Goal: Task Accomplishment & Management: Use online tool/utility

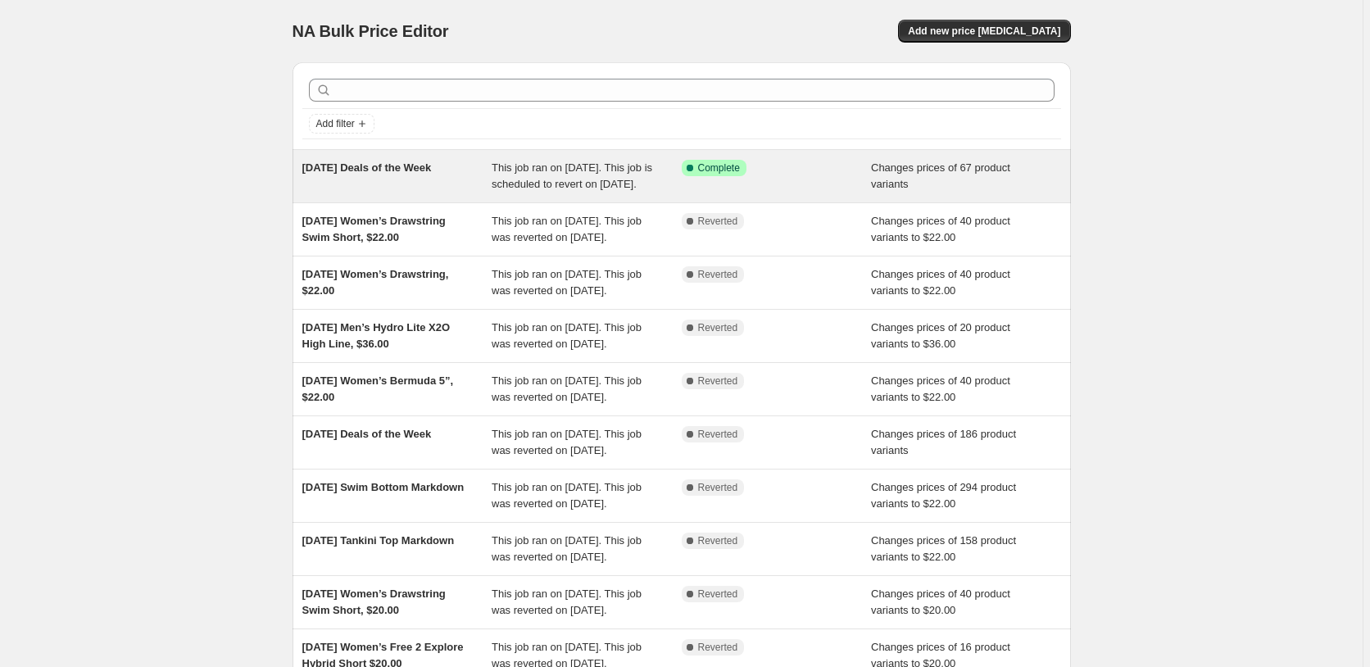
click at [460, 188] on div "8/11/2025 Deals of the Week" at bounding box center [397, 176] width 190 height 33
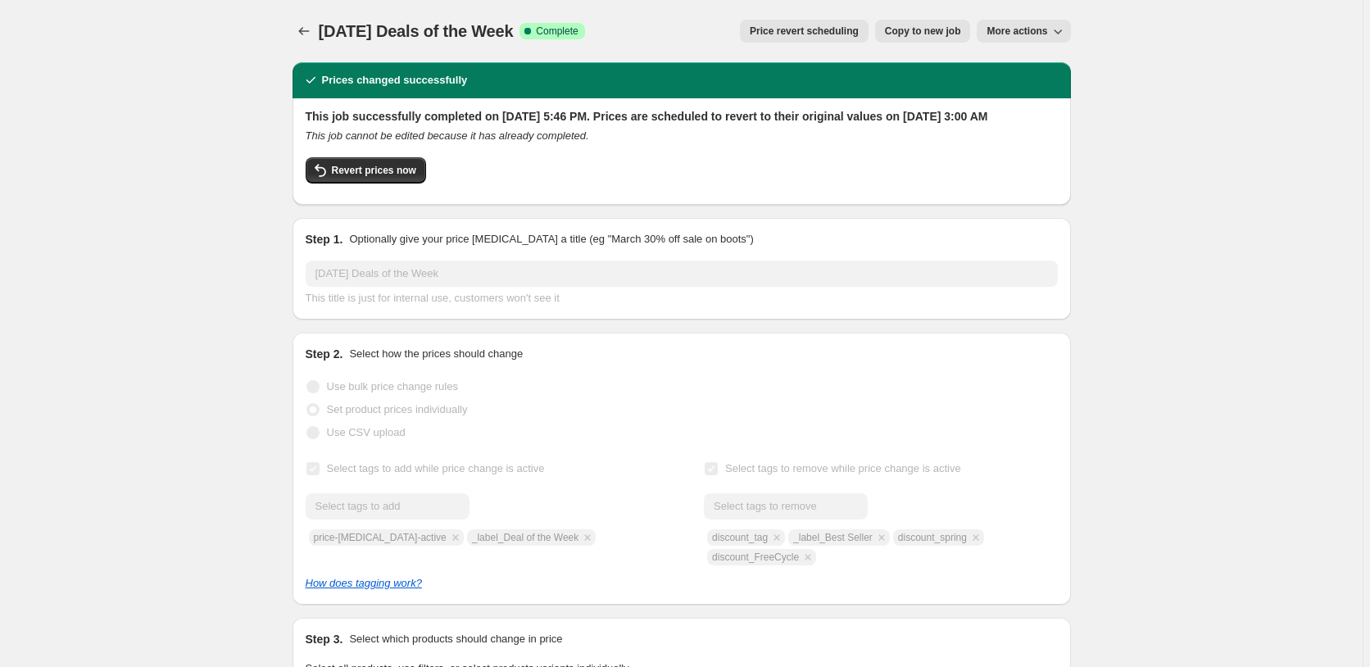
click at [923, 23] on button "Copy to new job" at bounding box center [923, 31] width 96 height 23
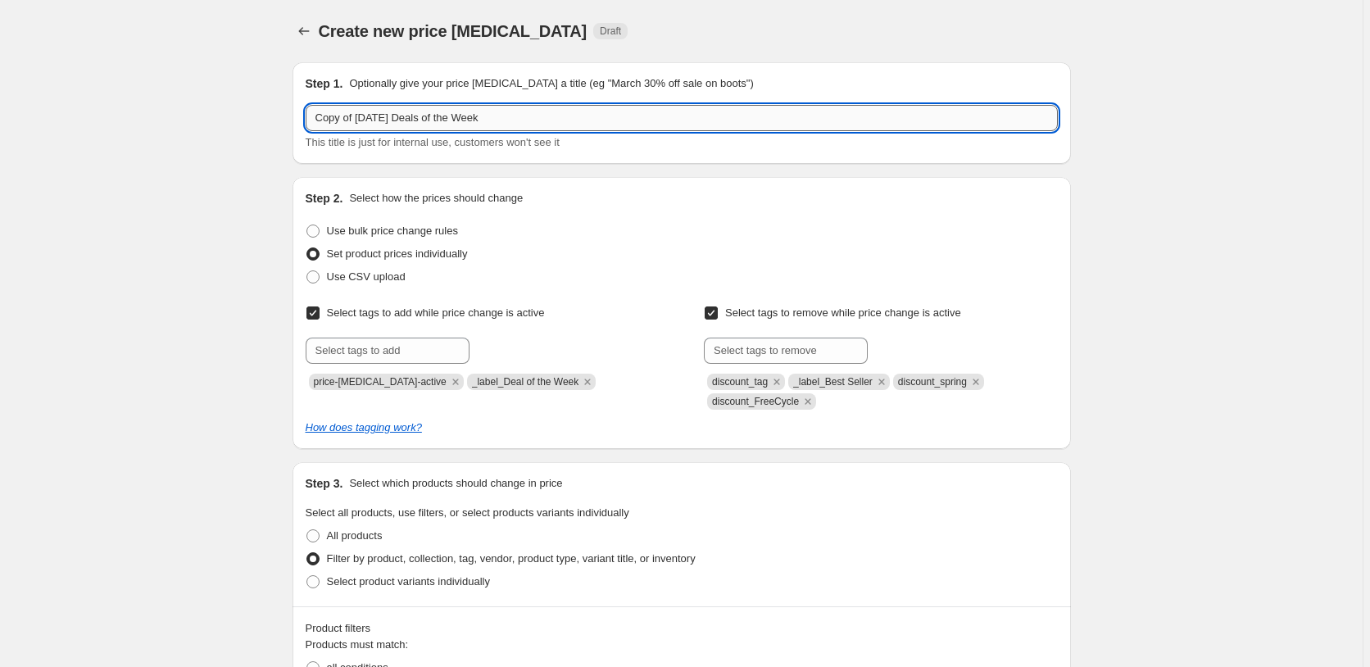
drag, startPoint x: 330, startPoint y: 118, endPoint x: 145, endPoint y: 118, distance: 185.2
click at [306, 118] on input "Copy of 8/11/2025 Deals of the Week" at bounding box center [682, 118] width 752 height 26
click at [335, 117] on input "8/11/2025 Deals of the Week" at bounding box center [682, 118] width 752 height 26
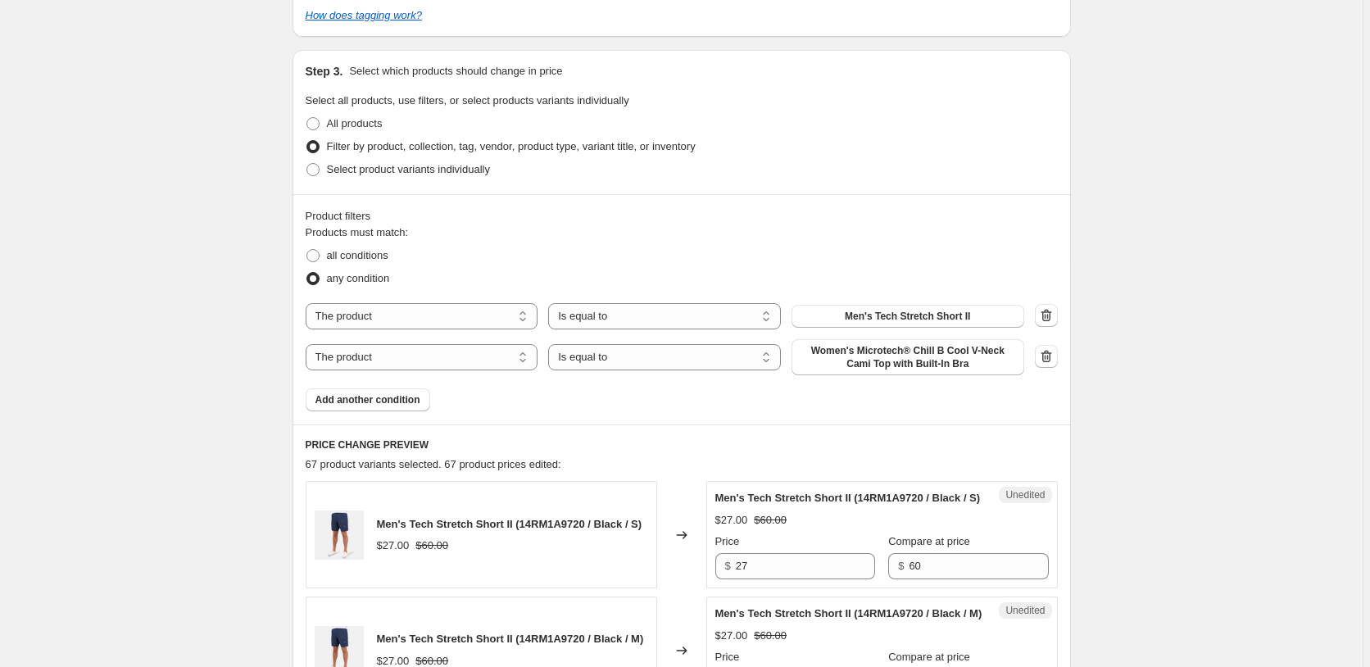
scroll to position [418, 0]
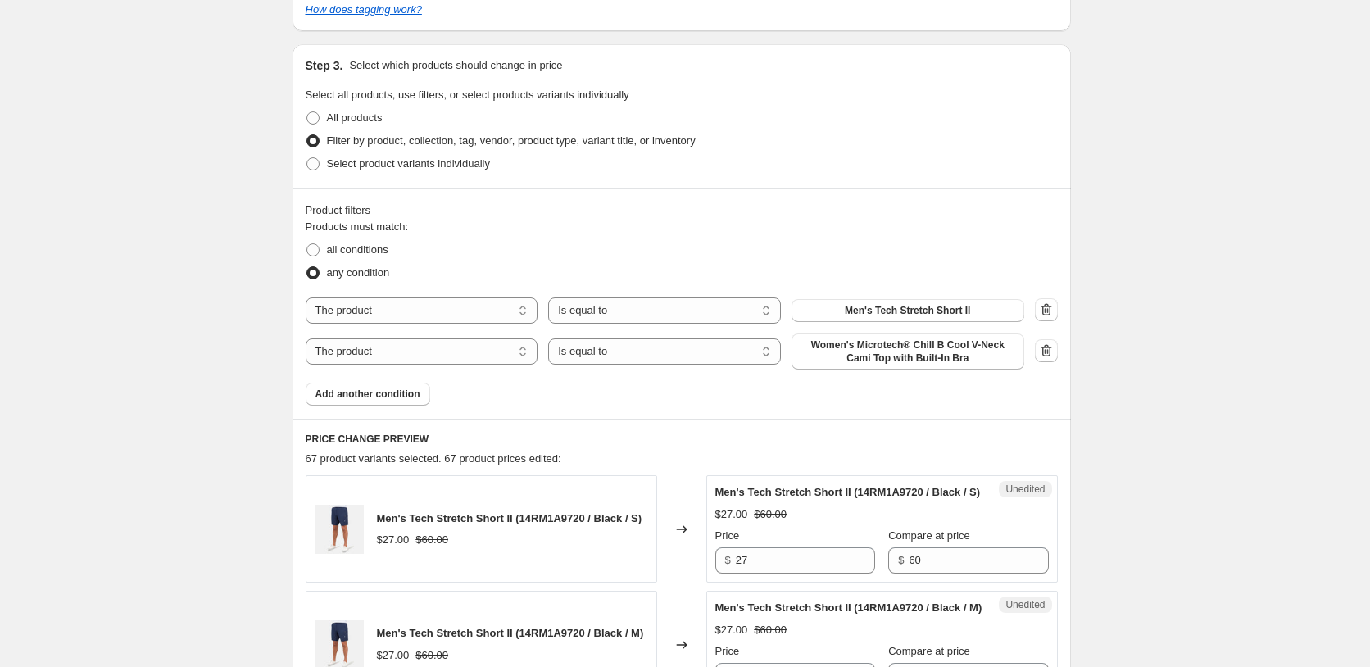
type input "8/18/2025 Deals of the Week"
click at [910, 314] on span "Men's Tech Stretch Short II" at bounding box center [907, 310] width 125 height 13
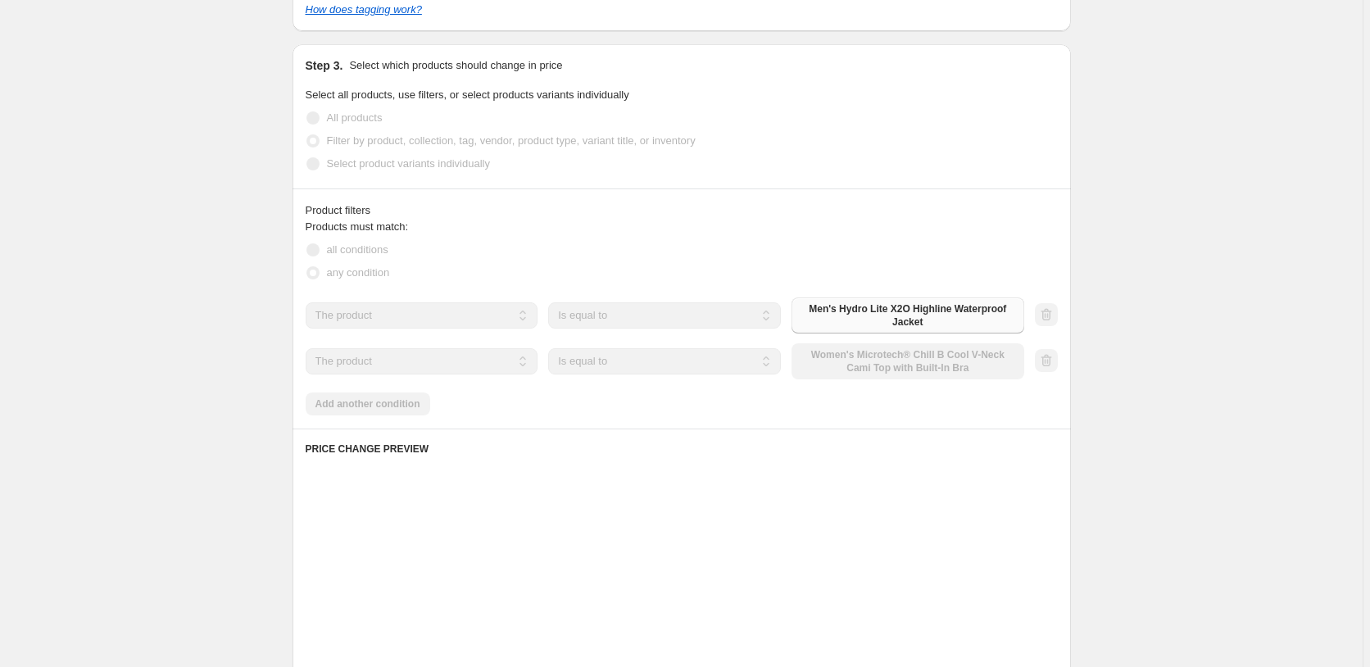
click at [884, 357] on div "The product The product's collection The product's tag The product's vendor The…" at bounding box center [665, 361] width 719 height 36
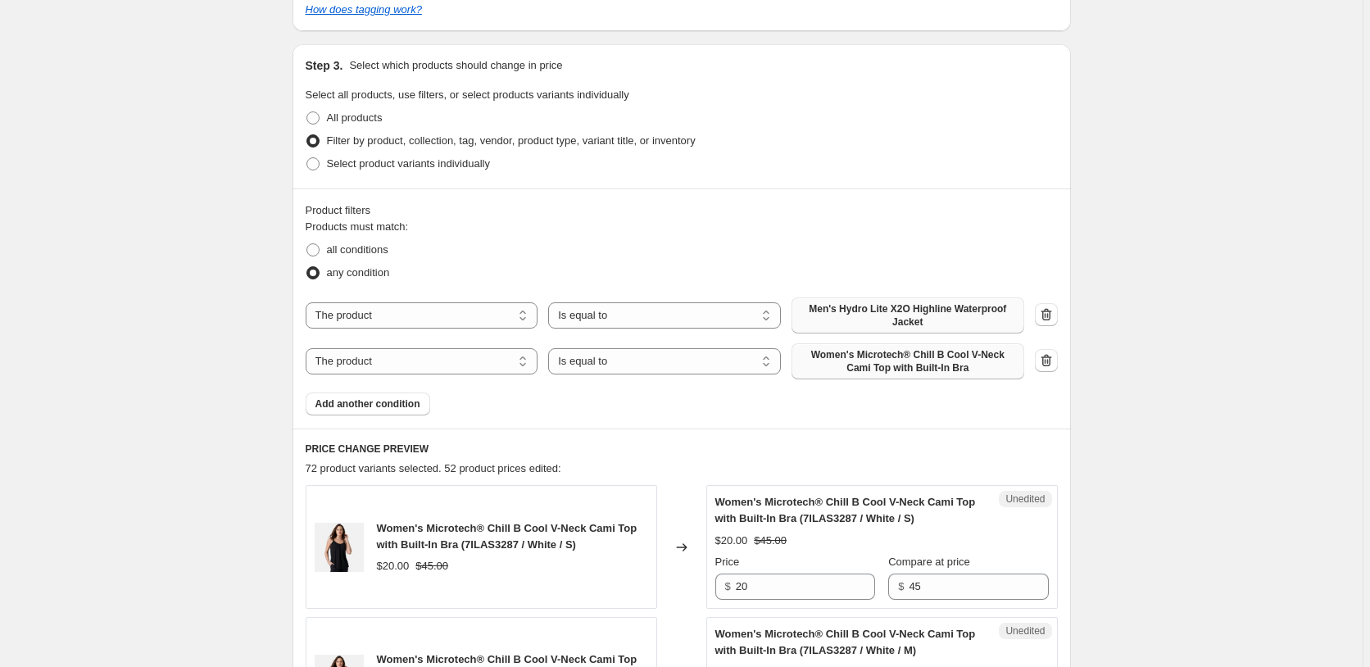
click at [869, 360] on span "Women's Microtech® Chill B Cool V-Neck Cami Top with Built-In Bra" at bounding box center [907, 361] width 213 height 26
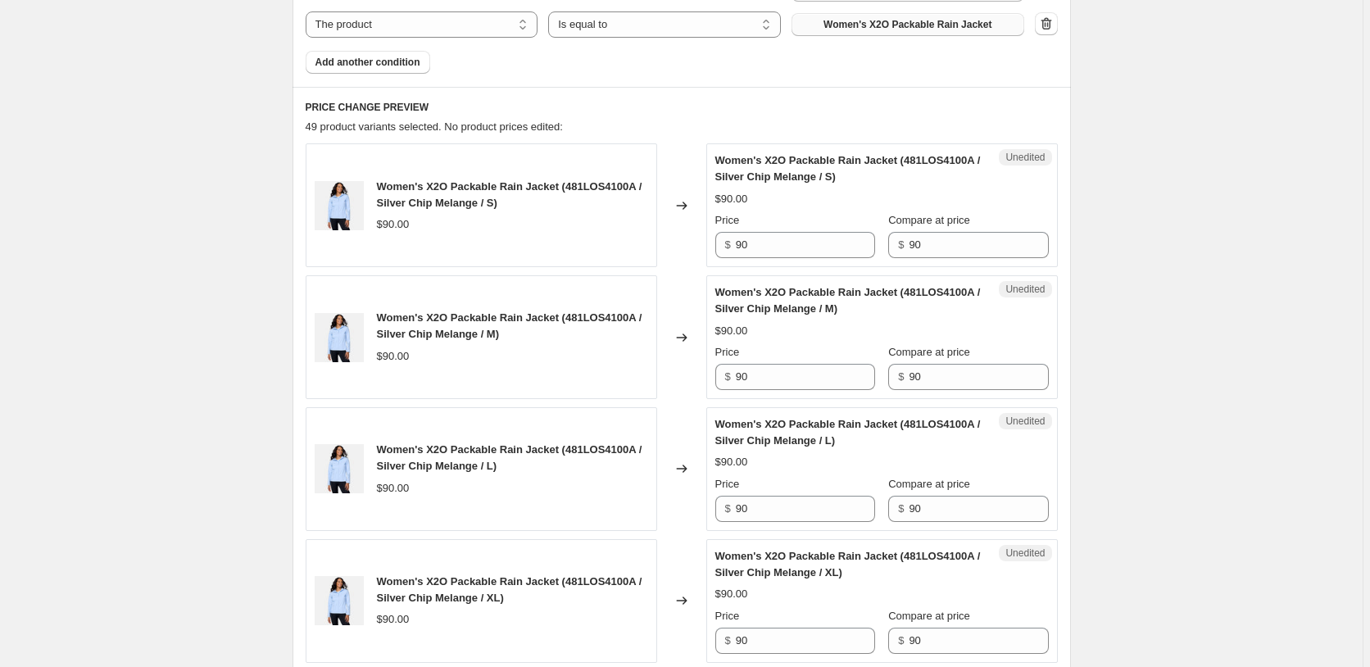
scroll to position [752, 0]
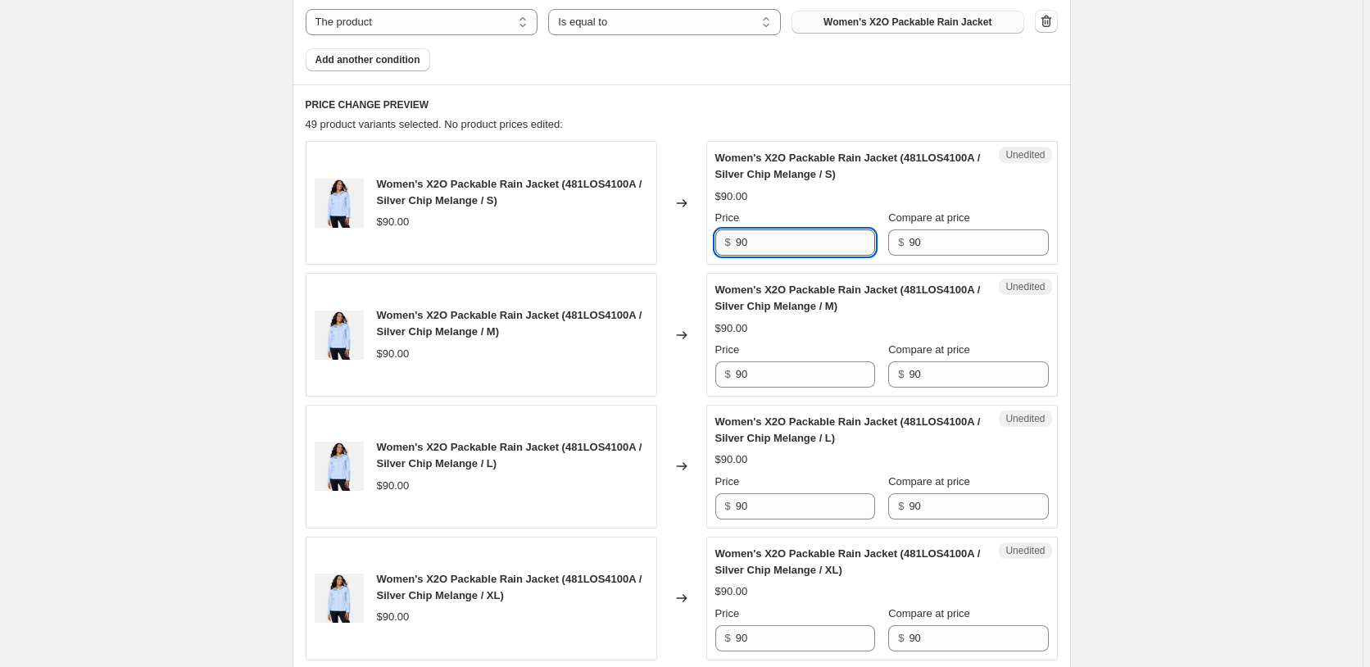
click at [823, 248] on input "90" at bounding box center [805, 242] width 139 height 26
click at [823, 250] on input "90" at bounding box center [805, 242] width 139 height 26
click at [810, 247] on input "36" at bounding box center [805, 242] width 139 height 26
type input "36"
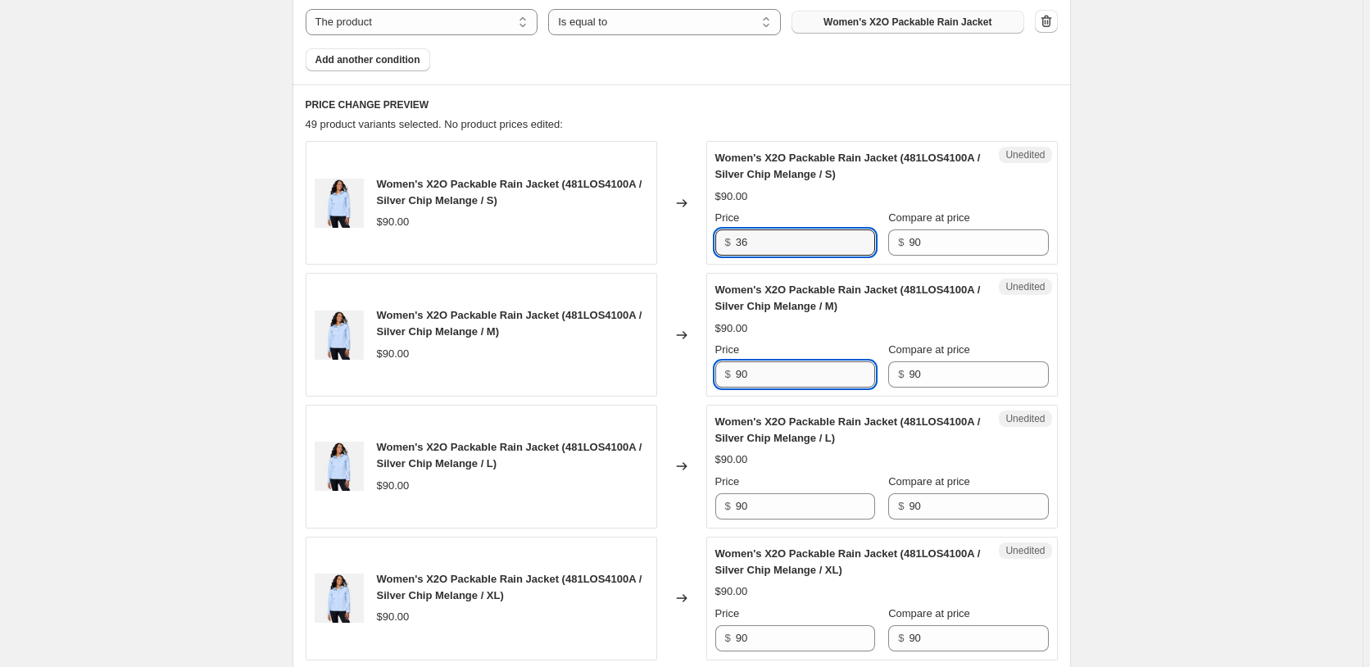
click at [797, 367] on input "90" at bounding box center [805, 374] width 139 height 26
paste input "36"
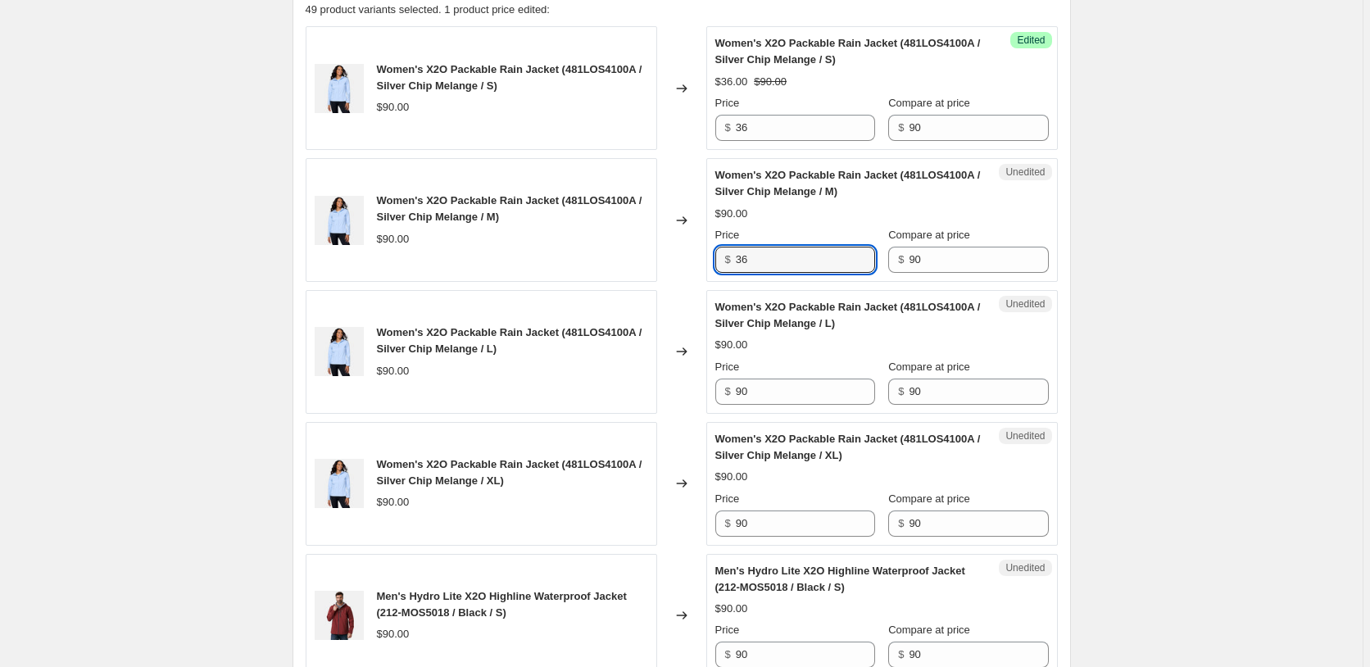
scroll to position [1086, 0]
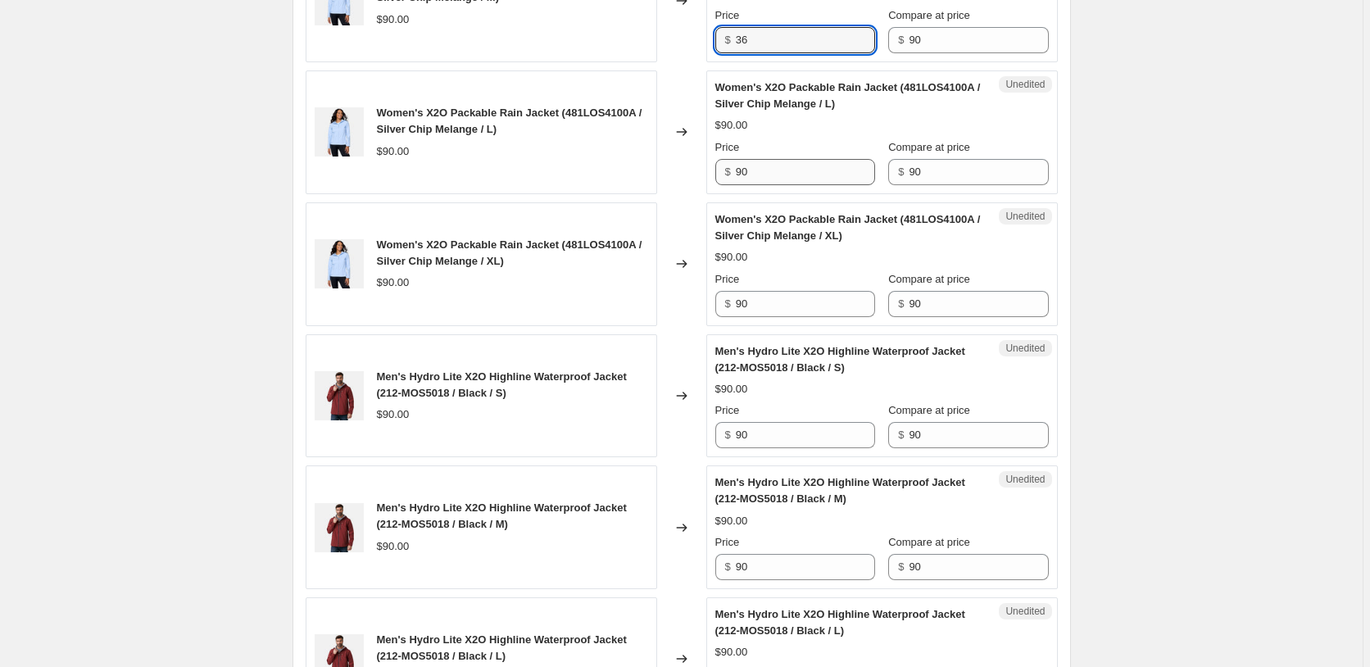
type input "36"
click at [795, 172] on input "90" at bounding box center [805, 172] width 139 height 26
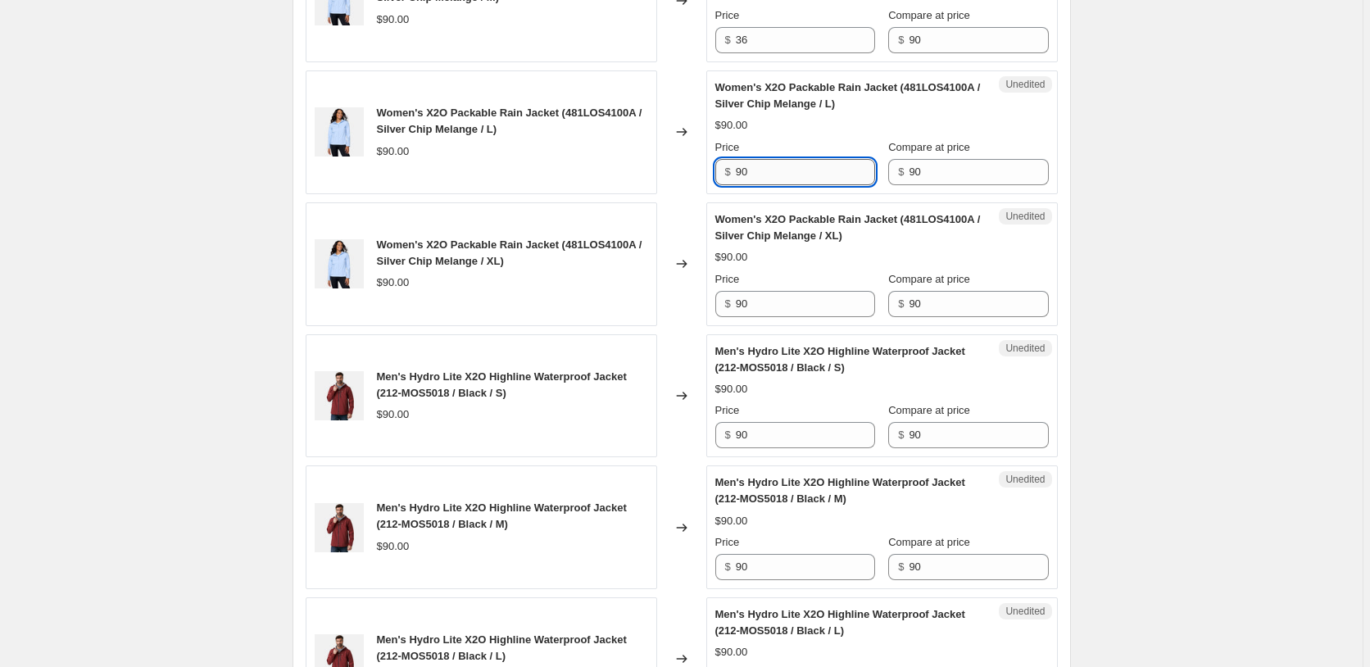
click at [795, 172] on input "90" at bounding box center [805, 172] width 139 height 26
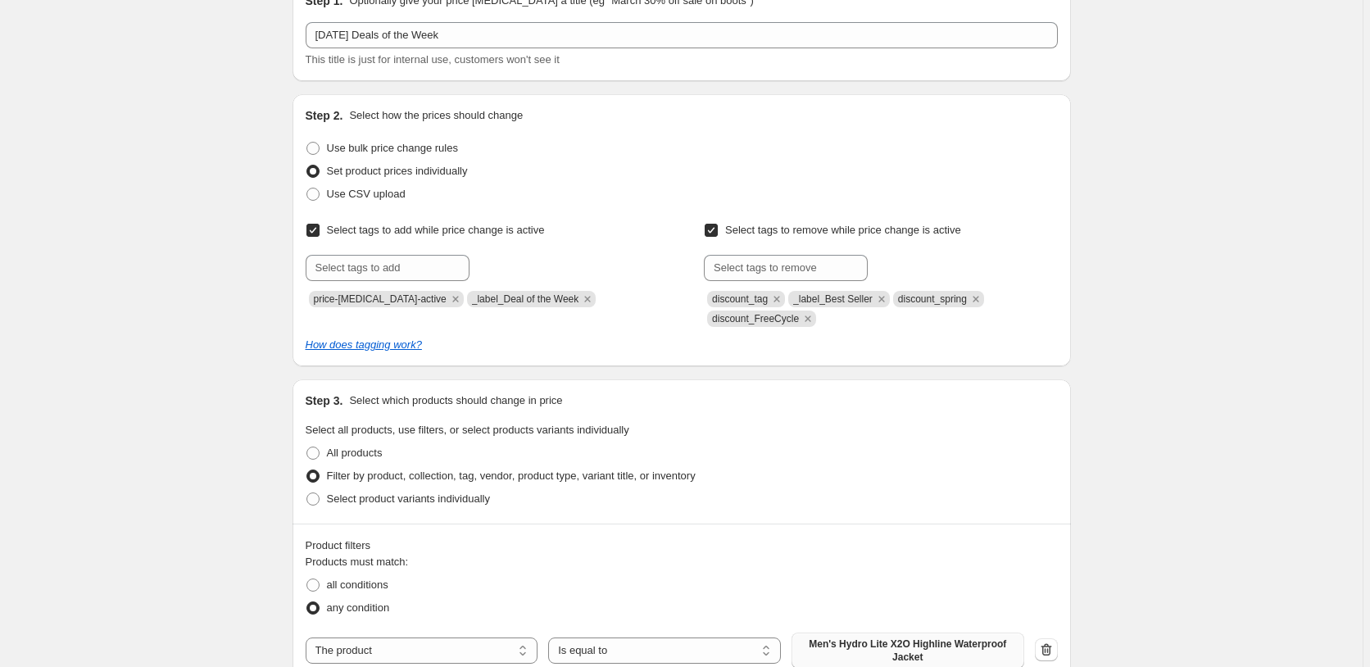
scroll to position [0, 0]
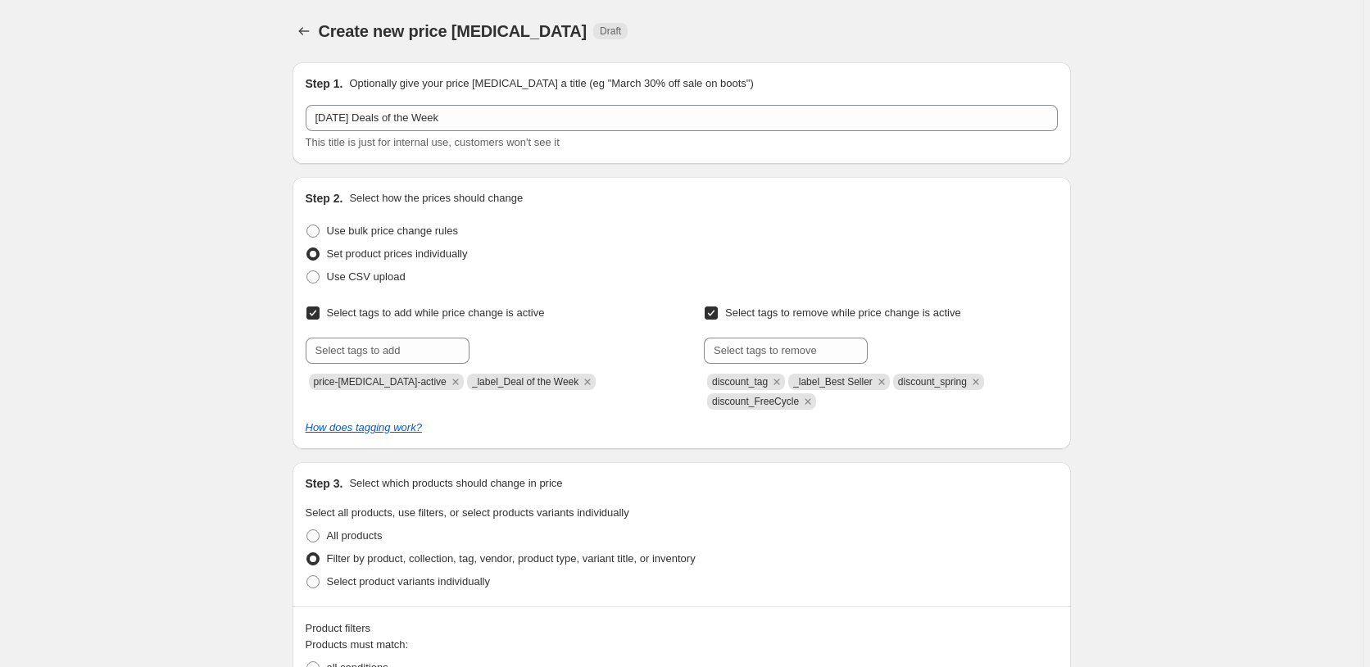
click at [447, 230] on span "Use bulk price change rules" at bounding box center [392, 231] width 131 height 12
click at [307, 225] on input "Use bulk price change rules" at bounding box center [306, 225] width 1 height 1
radio input "true"
select select "percentage"
select select "no_change"
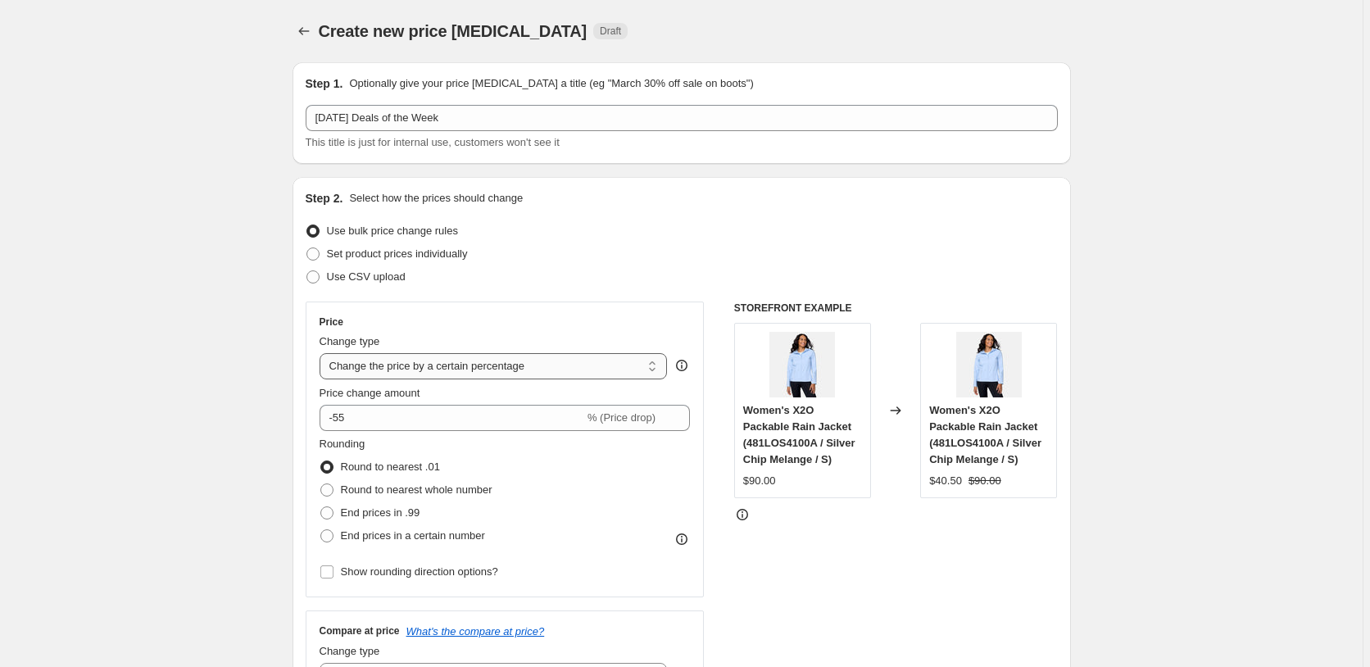
select select "to"
click option "Change the price to a certain amount" at bounding box center [0, 0] width 0 height 0
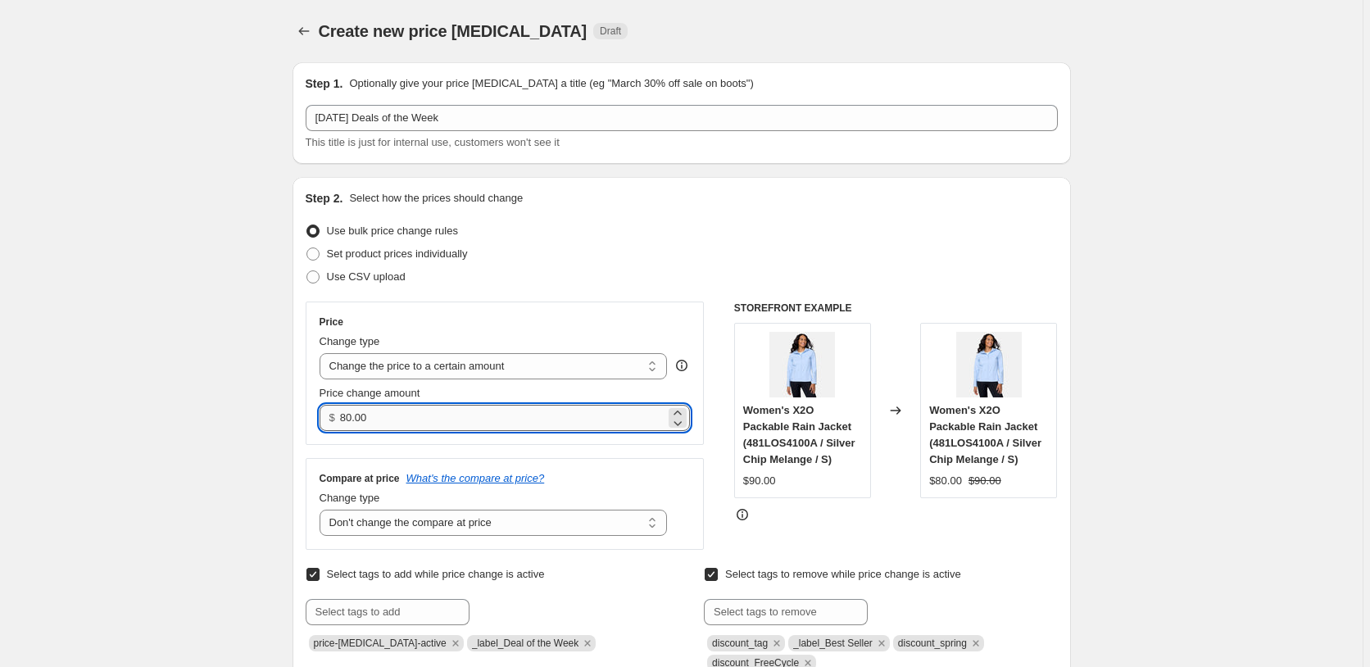
click at [471, 422] on input "80.00" at bounding box center [502, 418] width 325 height 26
type input "36.00"
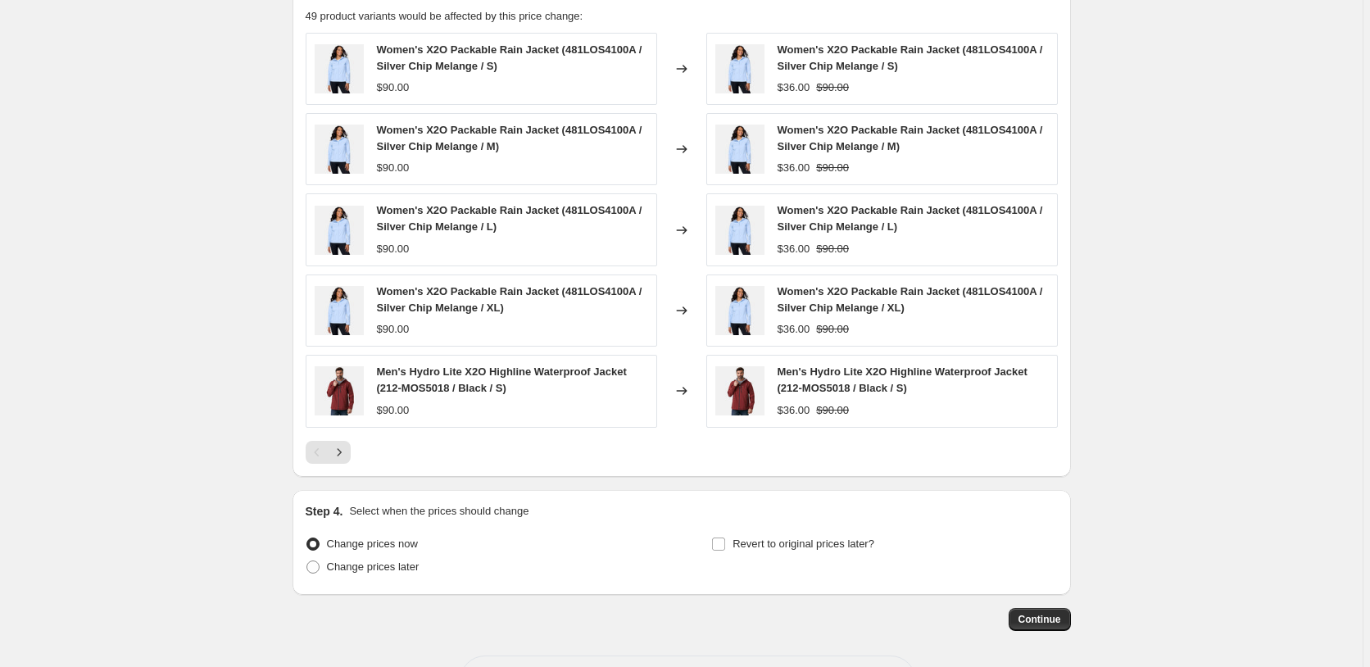
scroll to position [1186, 0]
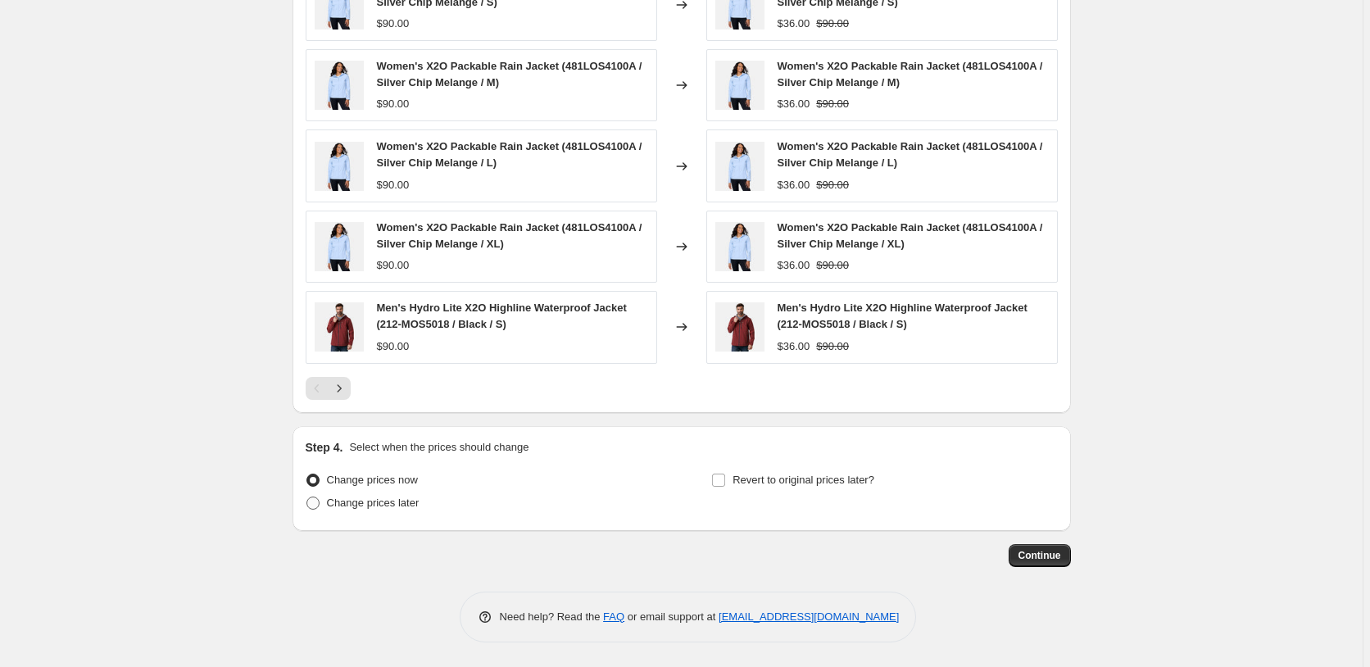
click at [402, 498] on span "Change prices later" at bounding box center [373, 503] width 93 height 12
click at [307, 497] on input "Change prices later" at bounding box center [306, 497] width 1 height 1
radio input "true"
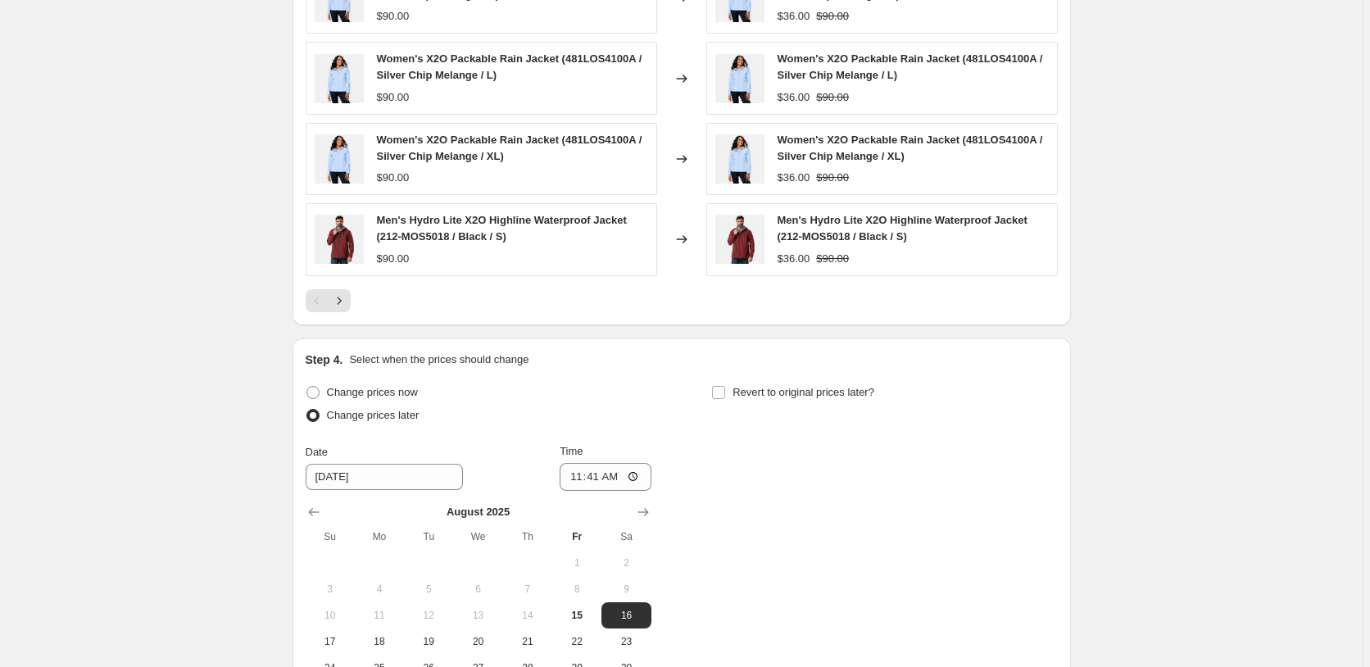
scroll to position [1491, 0]
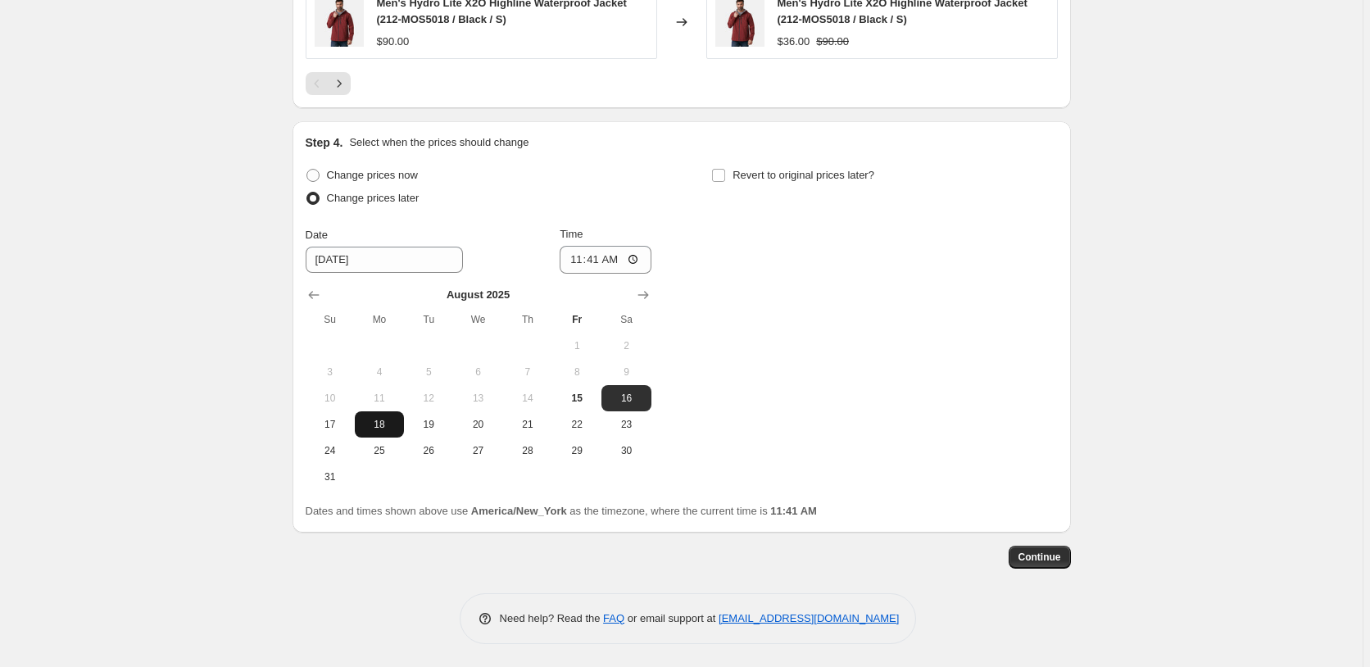
click at [388, 419] on span "18" at bounding box center [379, 424] width 36 height 13
type input "8/18/2025"
click at [596, 252] on input "11:41" at bounding box center [606, 260] width 92 height 28
type input "03:05"
click at [850, 172] on span "Revert to original prices later?" at bounding box center [803, 175] width 142 height 12
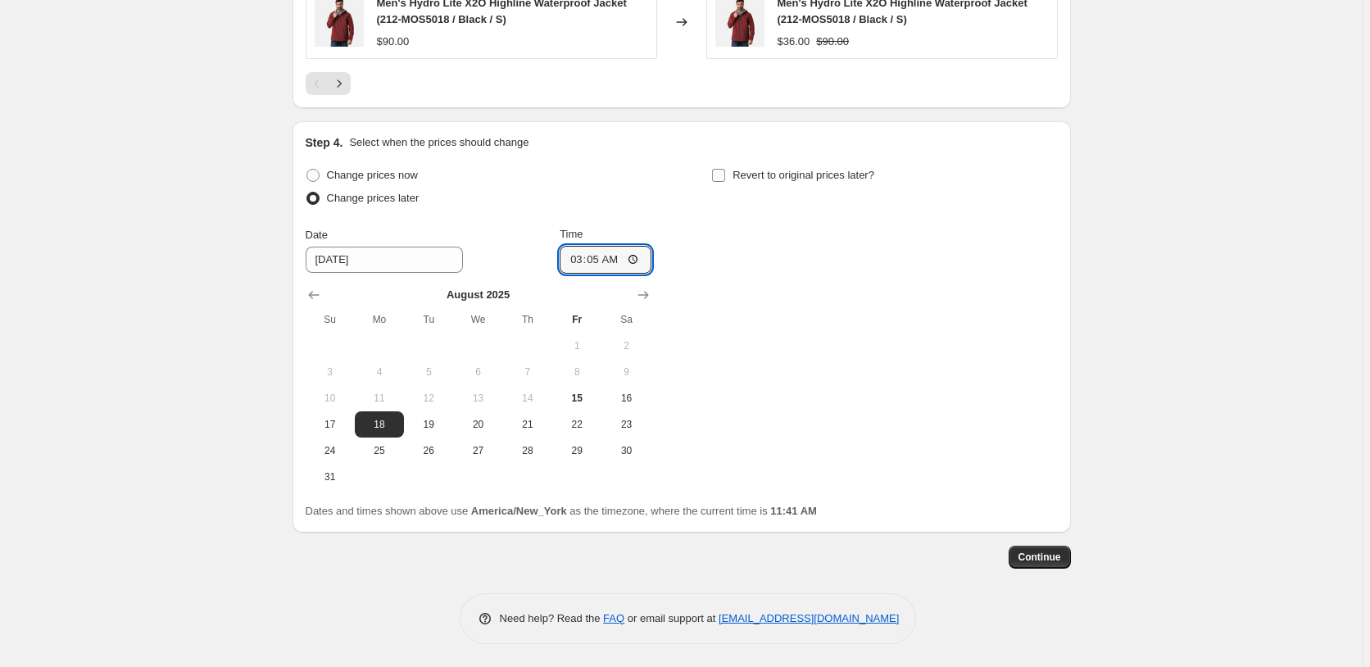
click at [725, 172] on input "Revert to original prices later?" at bounding box center [718, 175] width 13 height 13
checkbox input "true"
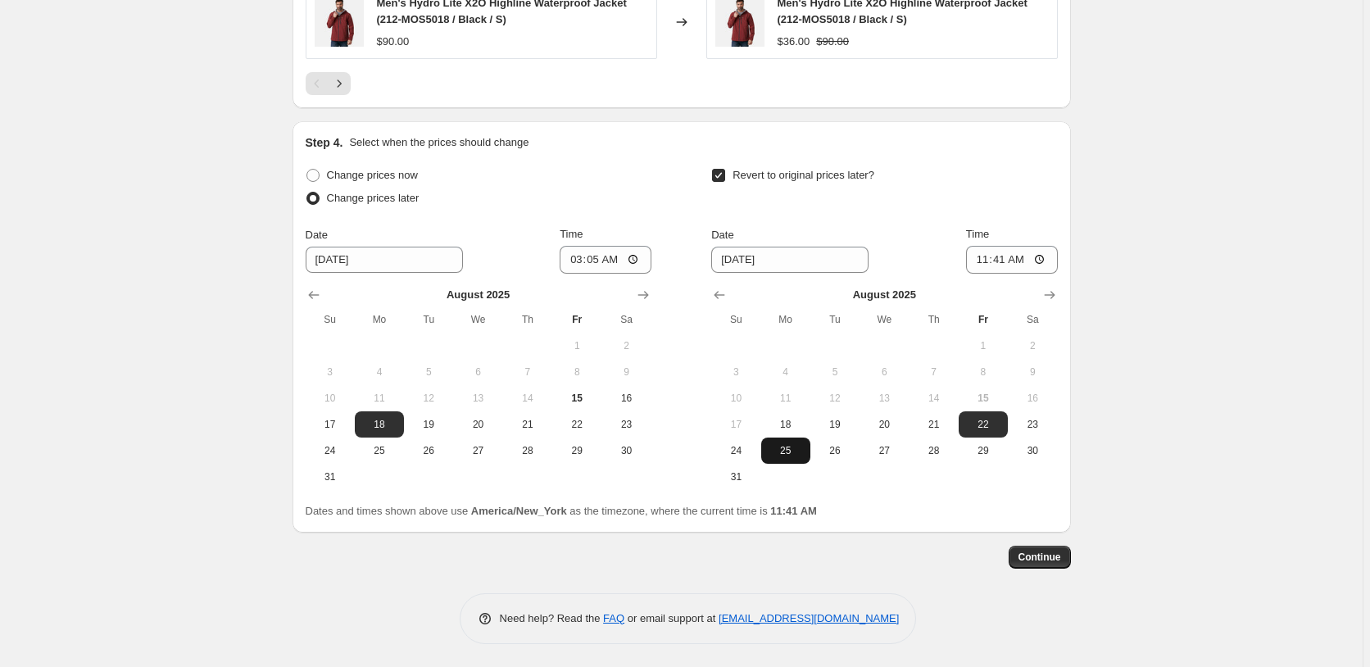
click at [783, 450] on span "25" at bounding box center [786, 450] width 36 height 13
type input "8/25/2025"
click at [997, 259] on input "11:41" at bounding box center [1012, 260] width 92 height 28
type input "03:00"
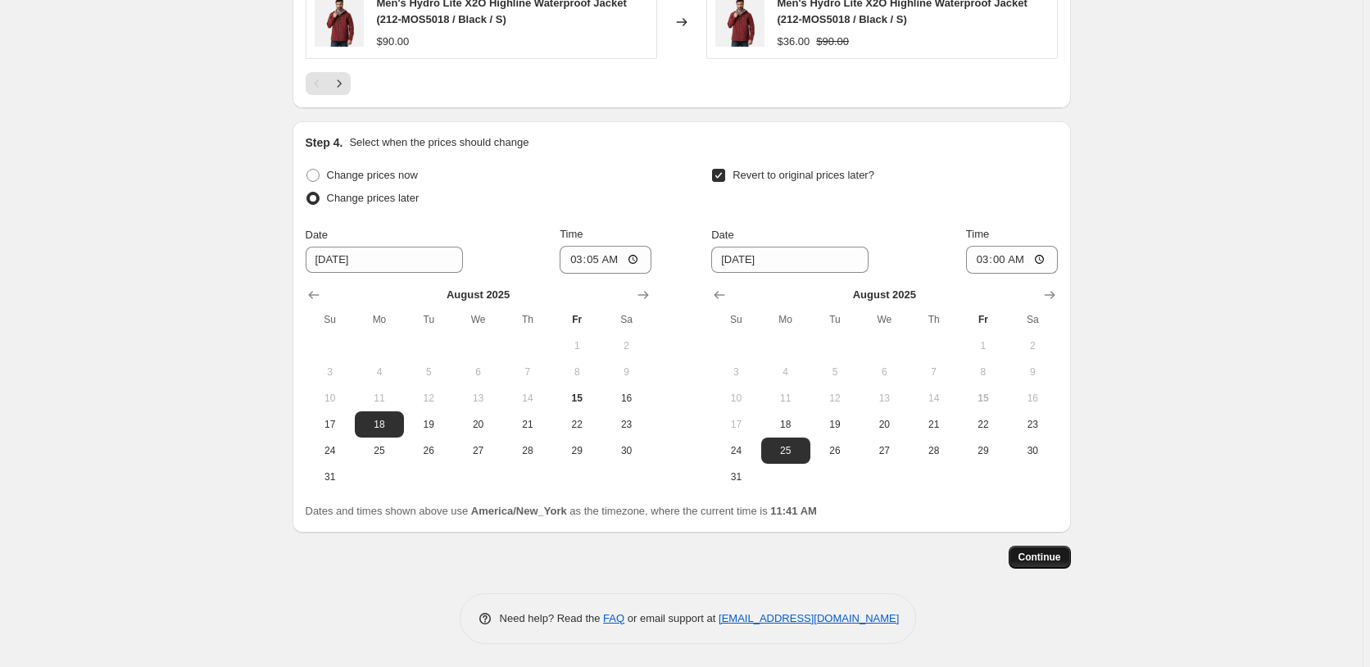
click at [1054, 551] on span "Continue" at bounding box center [1039, 557] width 43 height 13
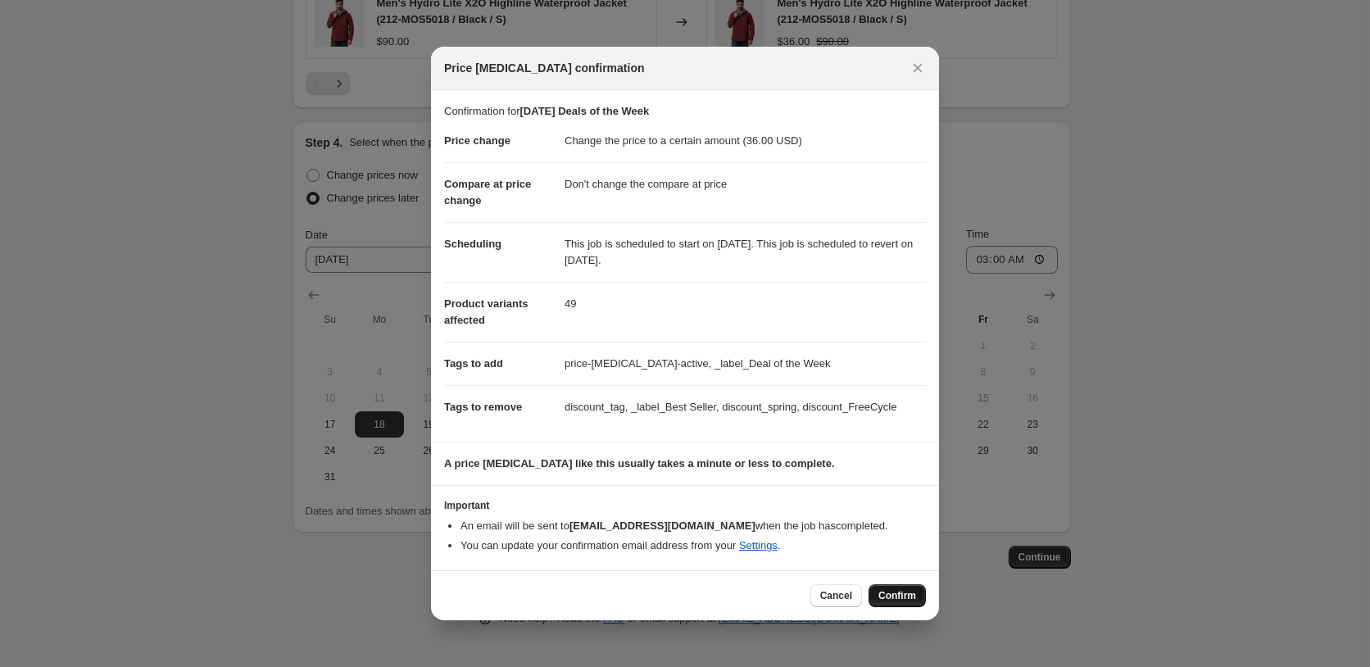
click at [905, 602] on span "Confirm" at bounding box center [897, 595] width 38 height 13
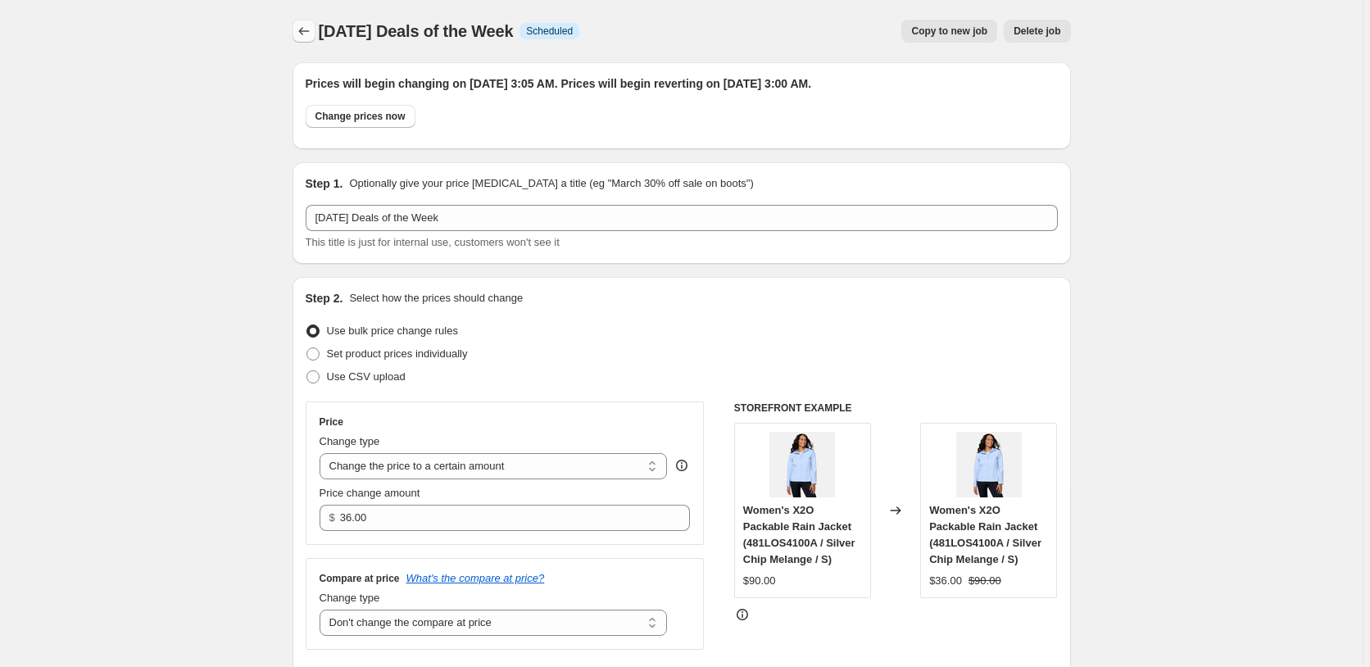
click at [302, 35] on icon "Price change jobs" at bounding box center [304, 31] width 16 height 16
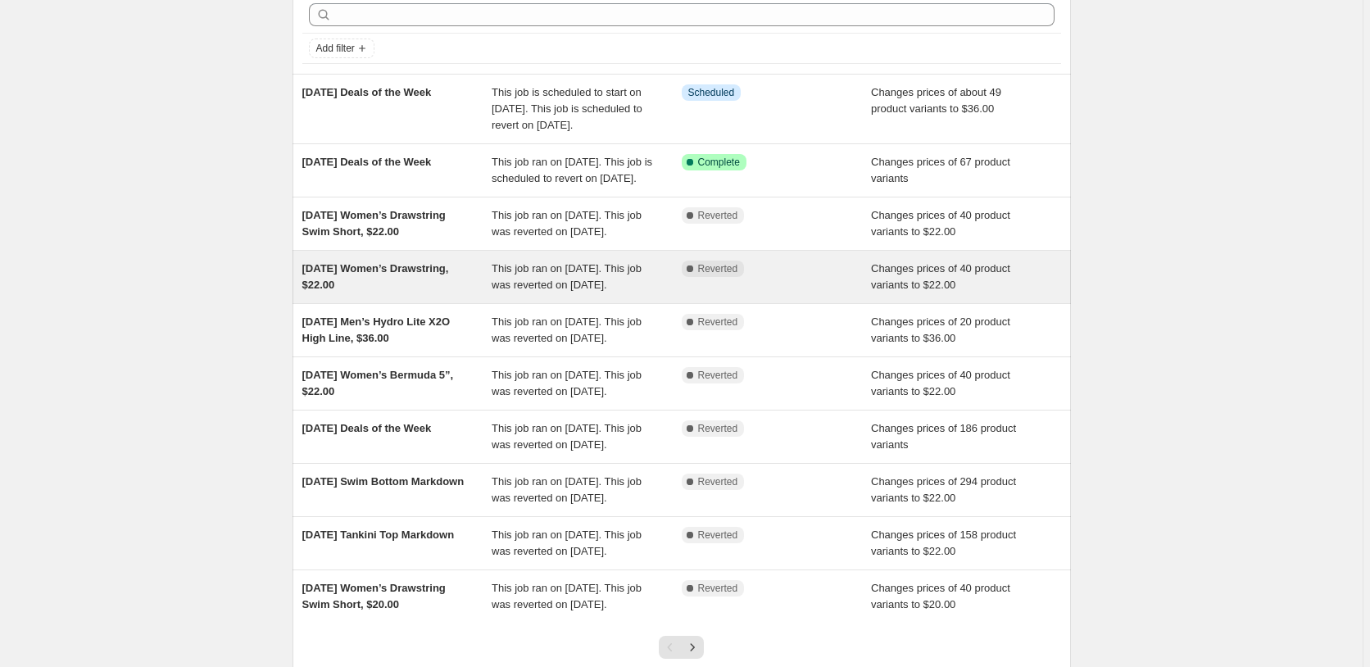
scroll to position [84, 0]
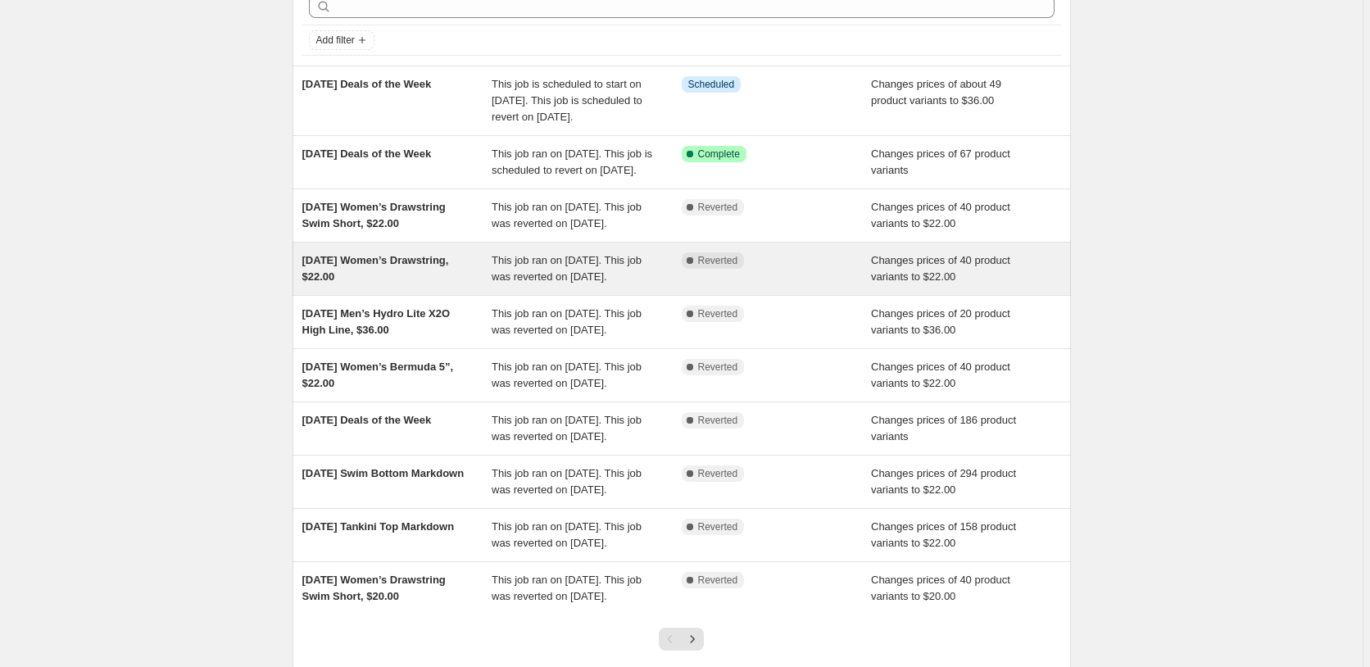
click at [495, 285] on div "Sun 8/10 Women’s Drawstring, $22.00 This job ran on August 10, 2025. This job w…" at bounding box center [681, 268] width 759 height 33
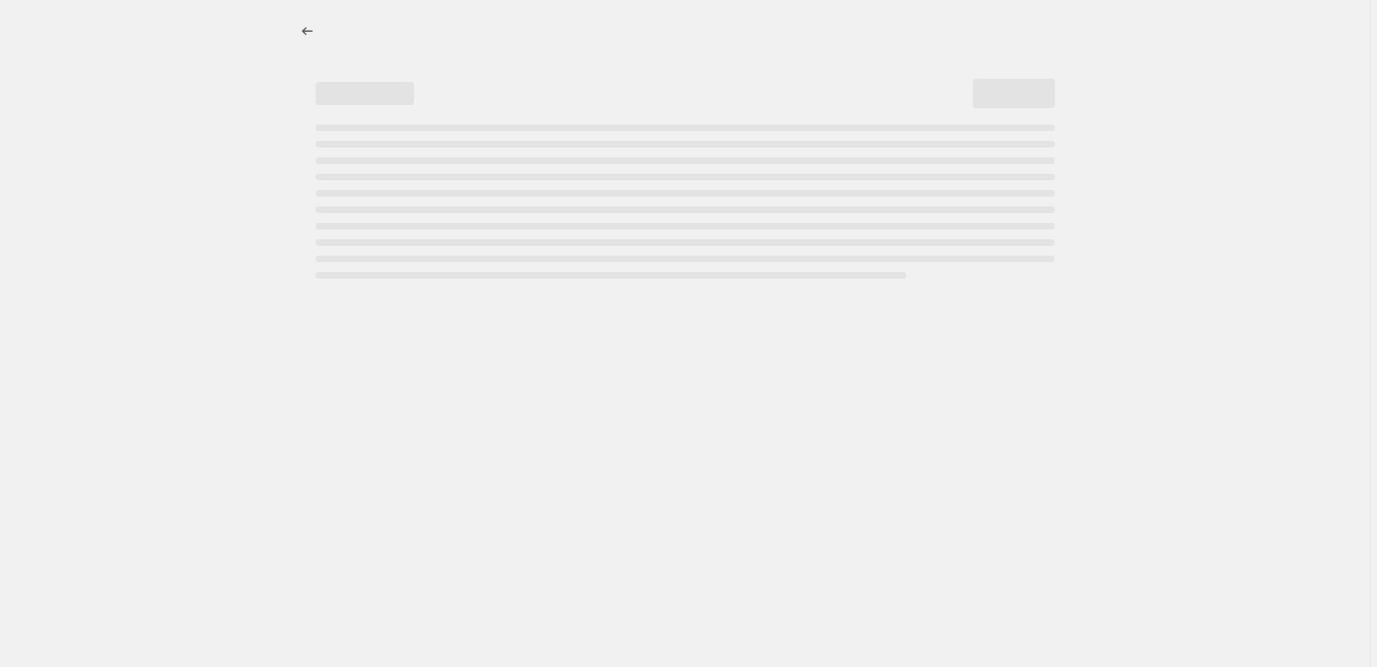
select select "no_change"
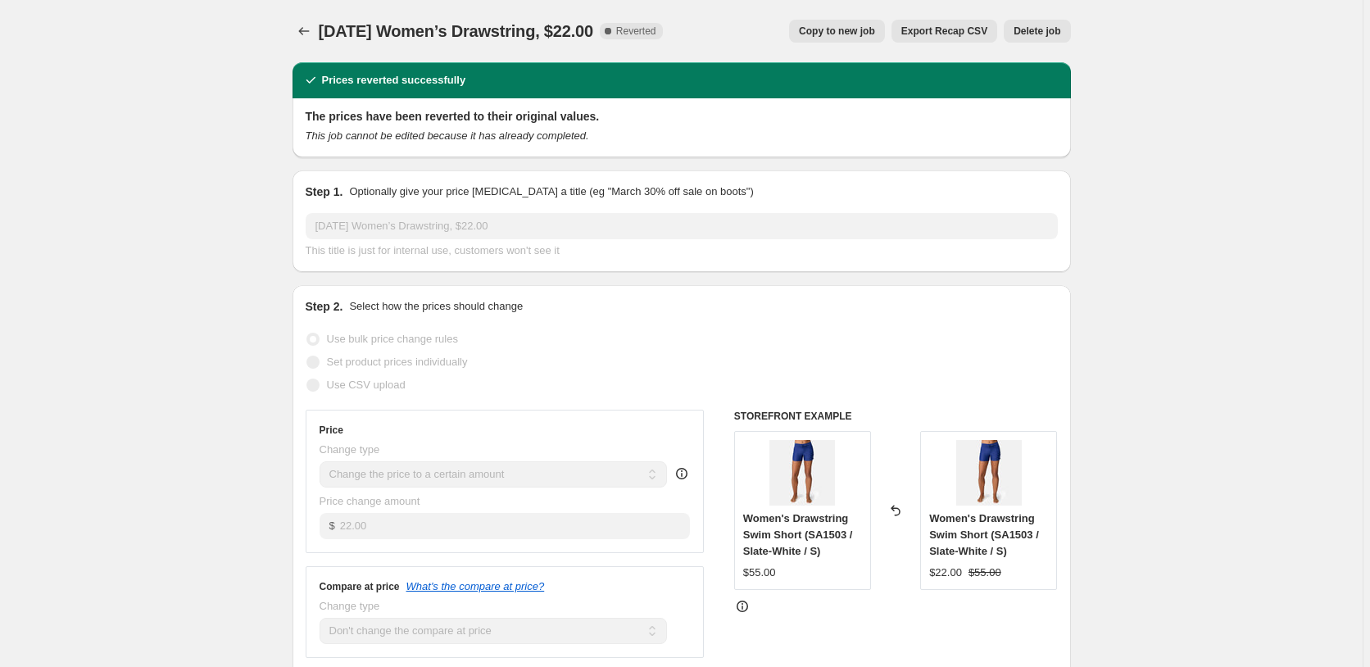
click at [857, 34] on span "Copy to new job" at bounding box center [837, 31] width 76 height 13
select select "no_change"
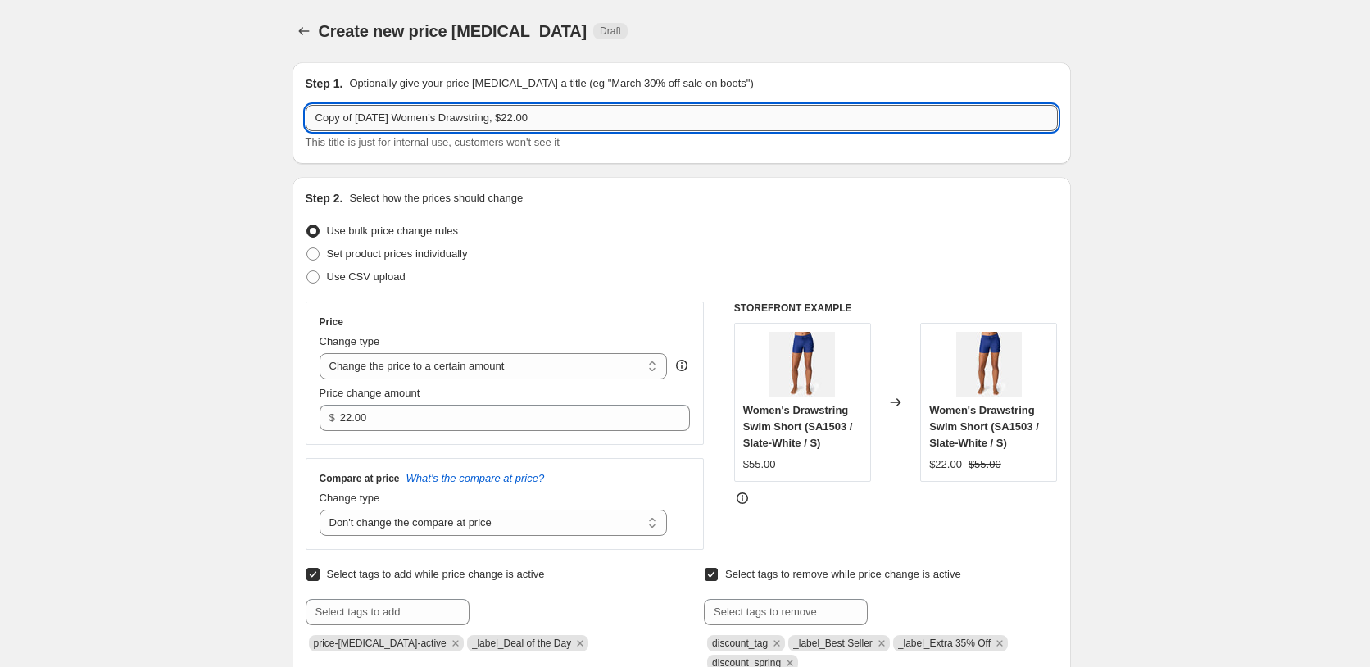
drag, startPoint x: 362, startPoint y: 116, endPoint x: 228, endPoint y: 118, distance: 134.4
click at [306, 118] on input "Copy of Sun 8/10 Women’s Drawstring, $22.00" at bounding box center [682, 118] width 752 height 26
click at [359, 119] on input "Sun 8/10 Women’s Drawstring, $22.00" at bounding box center [682, 118] width 752 height 26
type input "Sun 8/17 Women’s Drawstring, $22.00"
click at [932, 24] on div "Create new price change job Draft" at bounding box center [682, 31] width 778 height 23
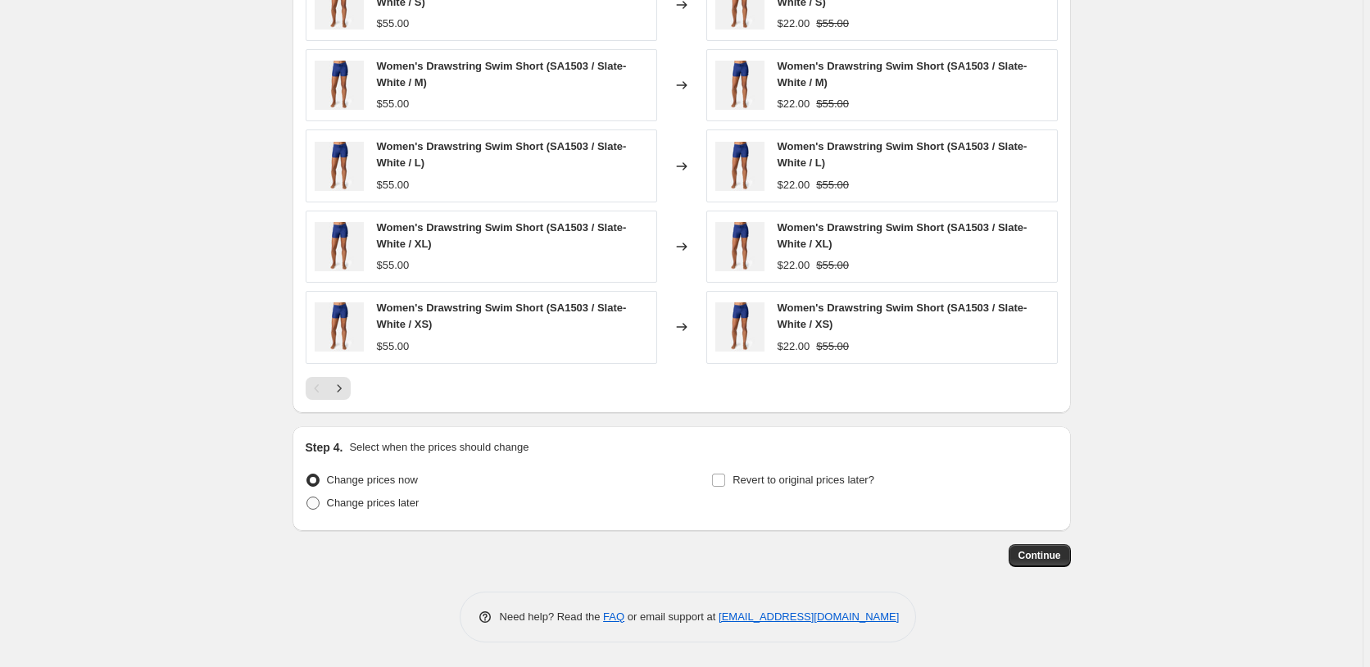
click at [389, 499] on span "Change prices later" at bounding box center [373, 503] width 93 height 12
click at [307, 497] on input "Change prices later" at bounding box center [306, 497] width 1 height 1
radio input "true"
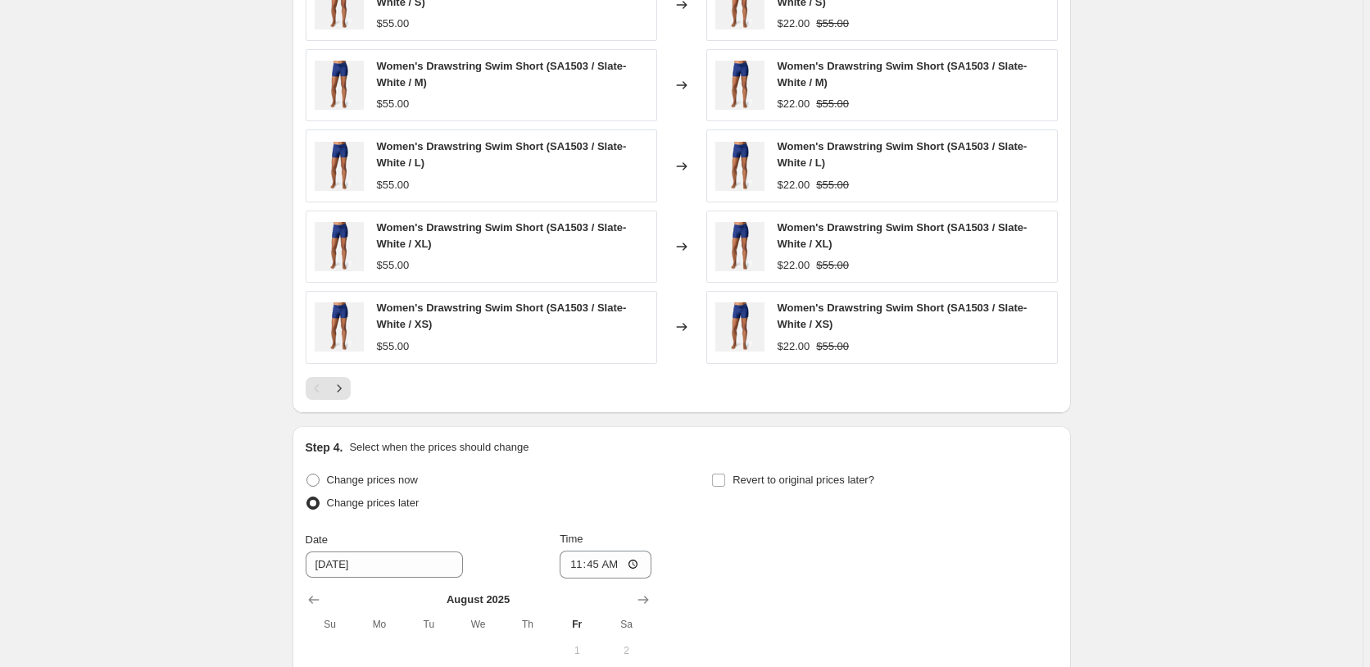
scroll to position [1445, 0]
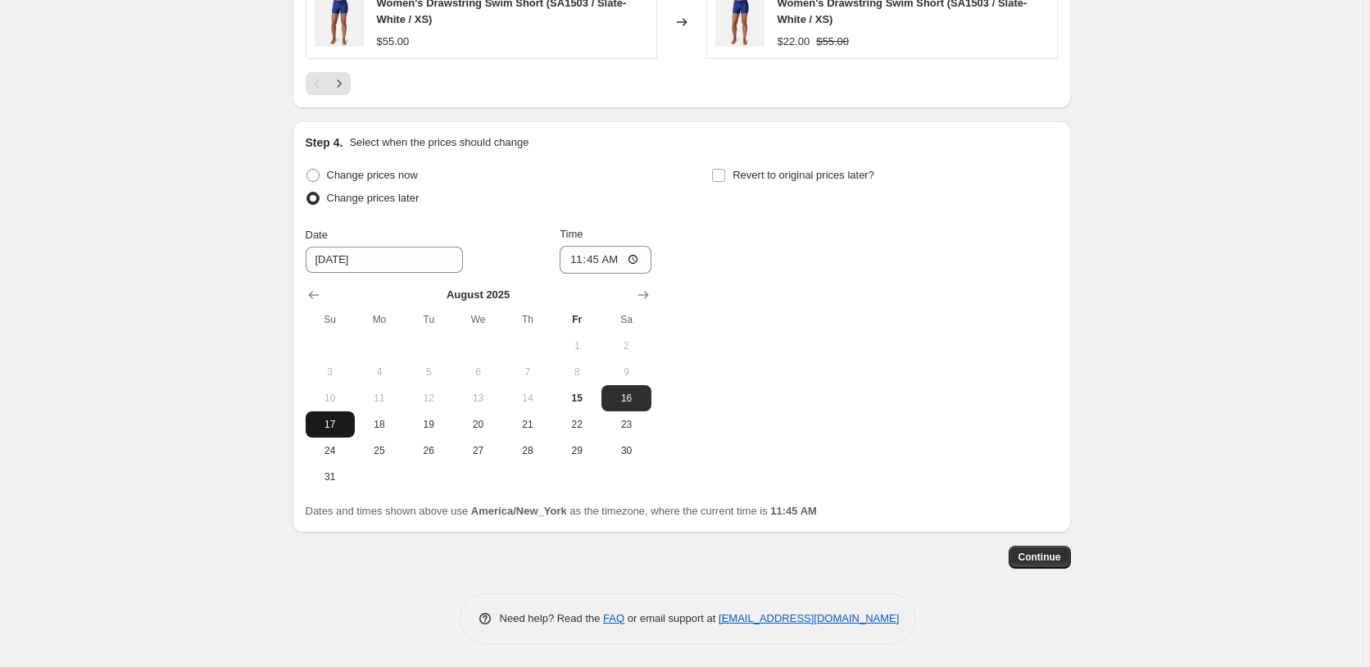
click at [319, 418] on span "17" at bounding box center [330, 424] width 36 height 13
type input "8/17/2025"
click at [592, 258] on input "11:45" at bounding box center [606, 260] width 92 height 28
drag, startPoint x: 589, startPoint y: 255, endPoint x: 567, endPoint y: 265, distance: 24.6
click at [567, 265] on div "Date 8/17/2025 Time 23:45" at bounding box center [479, 250] width 346 height 48
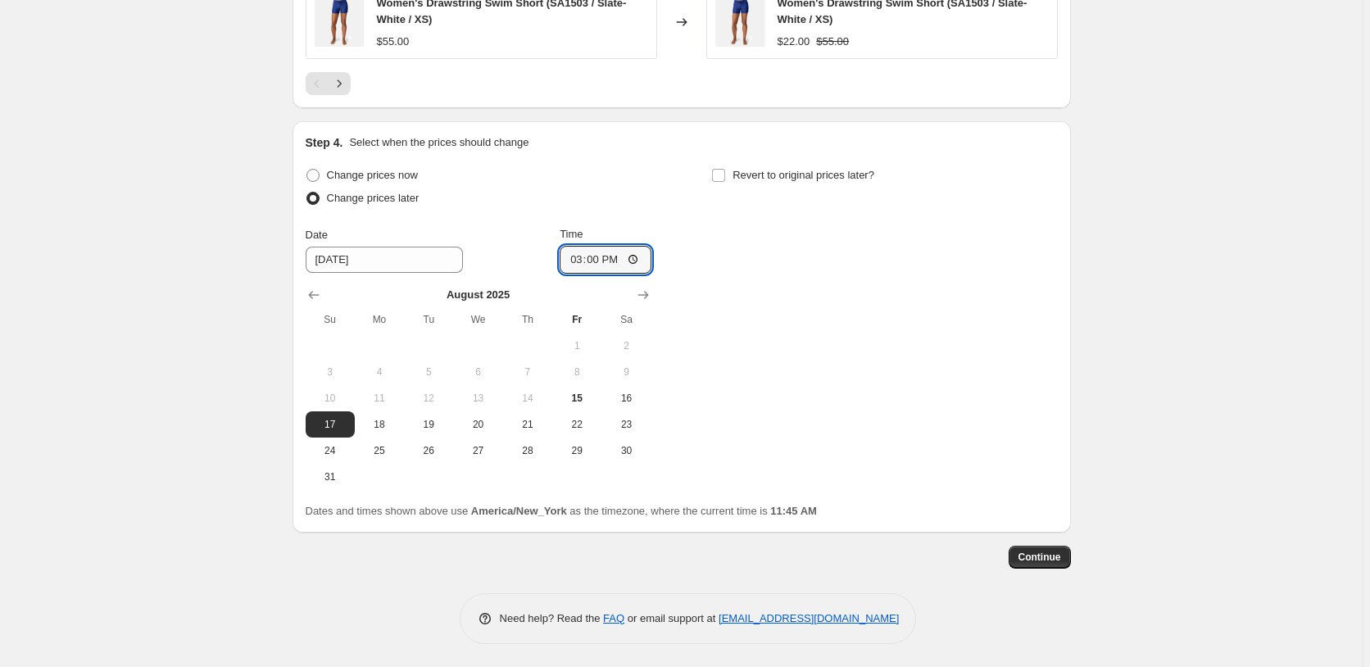
type input "03:00"
click at [857, 175] on span "Revert to original prices later?" at bounding box center [803, 175] width 142 height 12
click at [725, 175] on input "Revert to original prices later?" at bounding box center [718, 175] width 13 height 13
checkbox input "true"
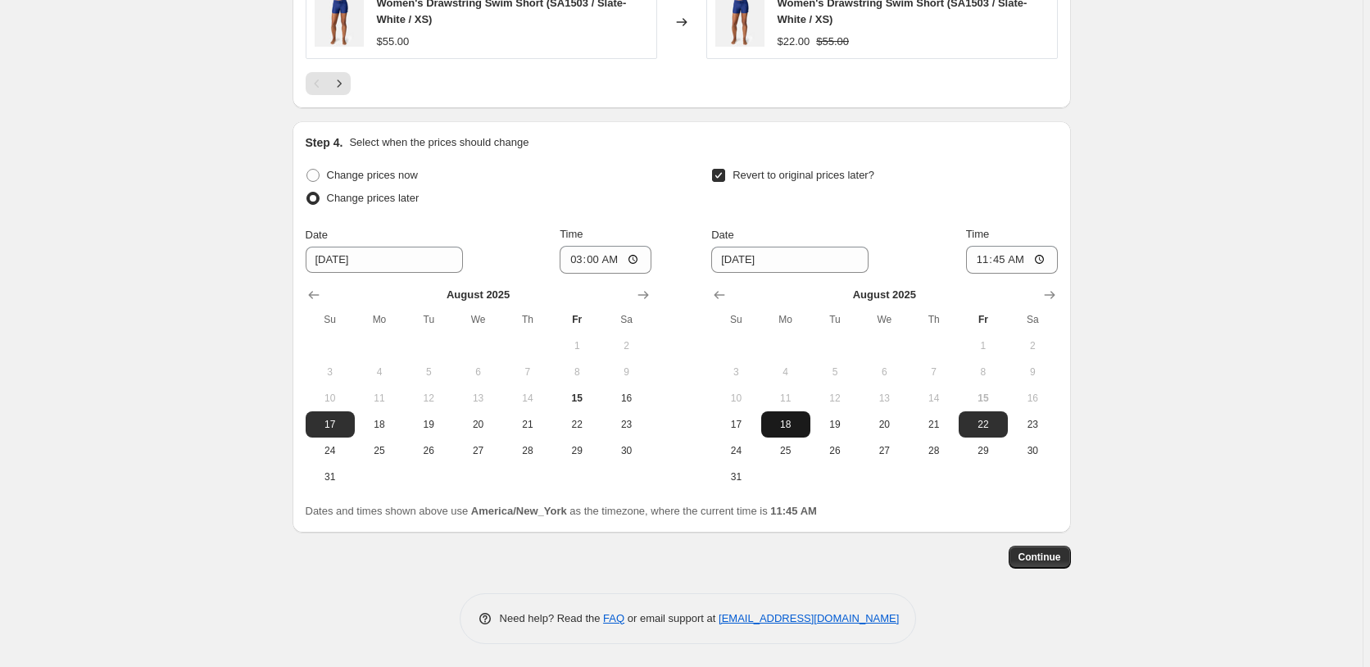
click at [794, 424] on span "18" at bounding box center [786, 424] width 36 height 13
type input "8/18/2025"
click at [994, 261] on input "11:45" at bounding box center [1012, 260] width 92 height 28
type input "03:00"
click at [592, 257] on input "03:00" at bounding box center [606, 260] width 92 height 28
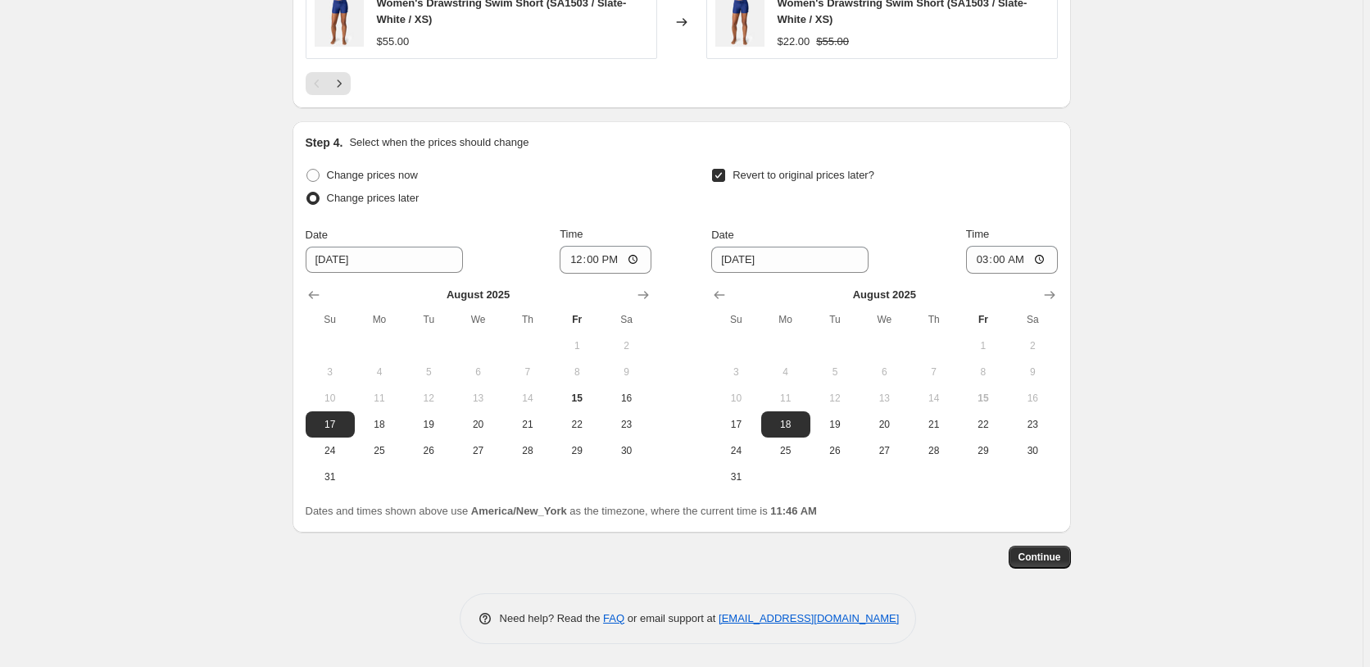
drag, startPoint x: 1245, startPoint y: 146, endPoint x: 1239, endPoint y: 179, distance: 33.4
click at [651, 252] on input "12:00" at bounding box center [606, 260] width 92 height 28
click at [621, 254] on input "12:00" at bounding box center [606, 260] width 92 height 28
click at [630, 257] on input "12:00" at bounding box center [606, 260] width 92 height 28
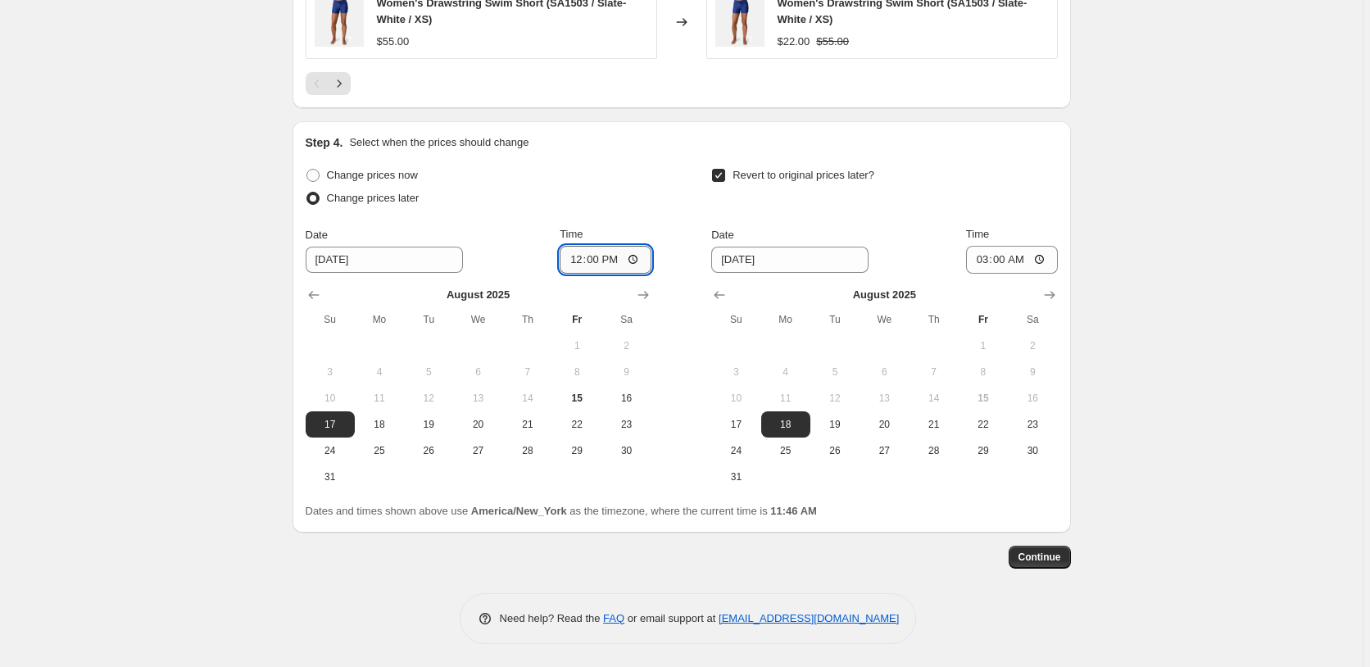
type input "00:00"
click at [1033, 553] on span "Continue" at bounding box center [1039, 557] width 43 height 13
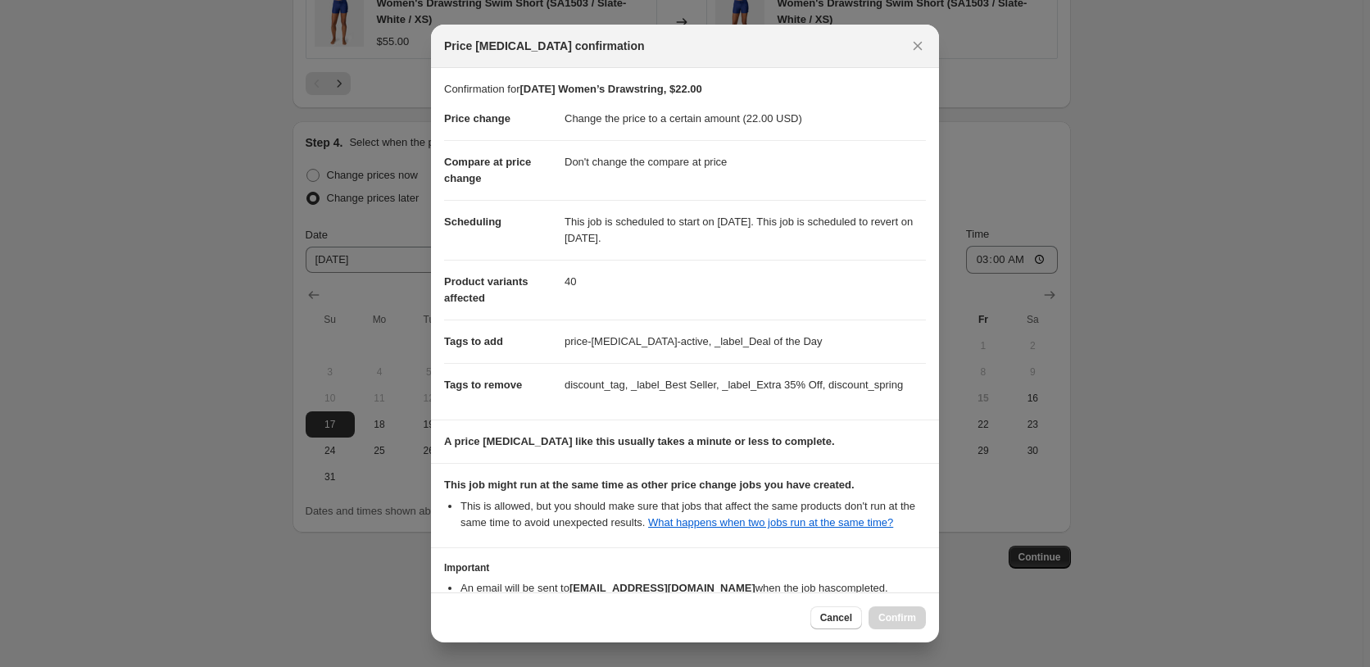
click at [905, 618] on div "Cancel Confirm" at bounding box center [868, 617] width 116 height 23
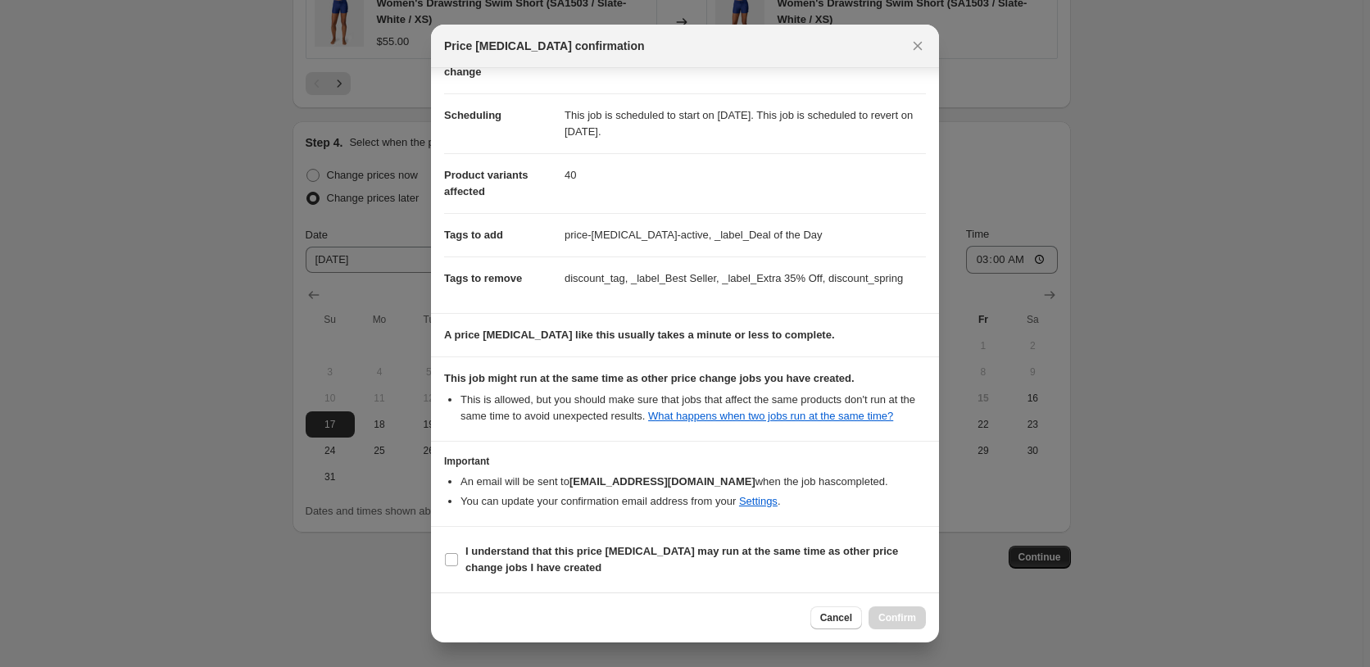
click at [613, 536] on section "I understand that this price change job may run at the same time as other price…" at bounding box center [685, 560] width 508 height 66
drag, startPoint x: 620, startPoint y: 551, endPoint x: 702, endPoint y: 578, distance: 86.5
click at [621, 551] on b "I understand that this price change job may run at the same time as other price…" at bounding box center [681, 559] width 433 height 29
click at [458, 553] on input "I understand that this price change job may run at the same time as other price…" at bounding box center [451, 559] width 13 height 13
checkbox input "true"
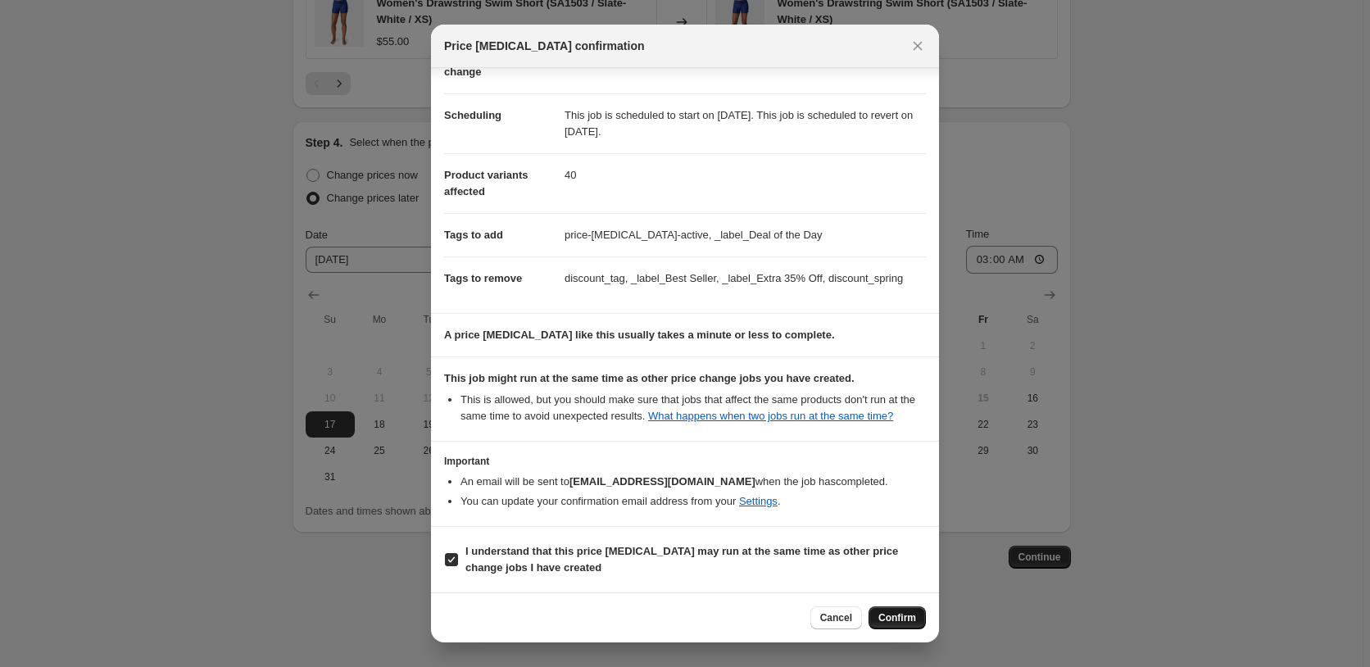
click at [897, 618] on span "Confirm" at bounding box center [897, 617] width 38 height 13
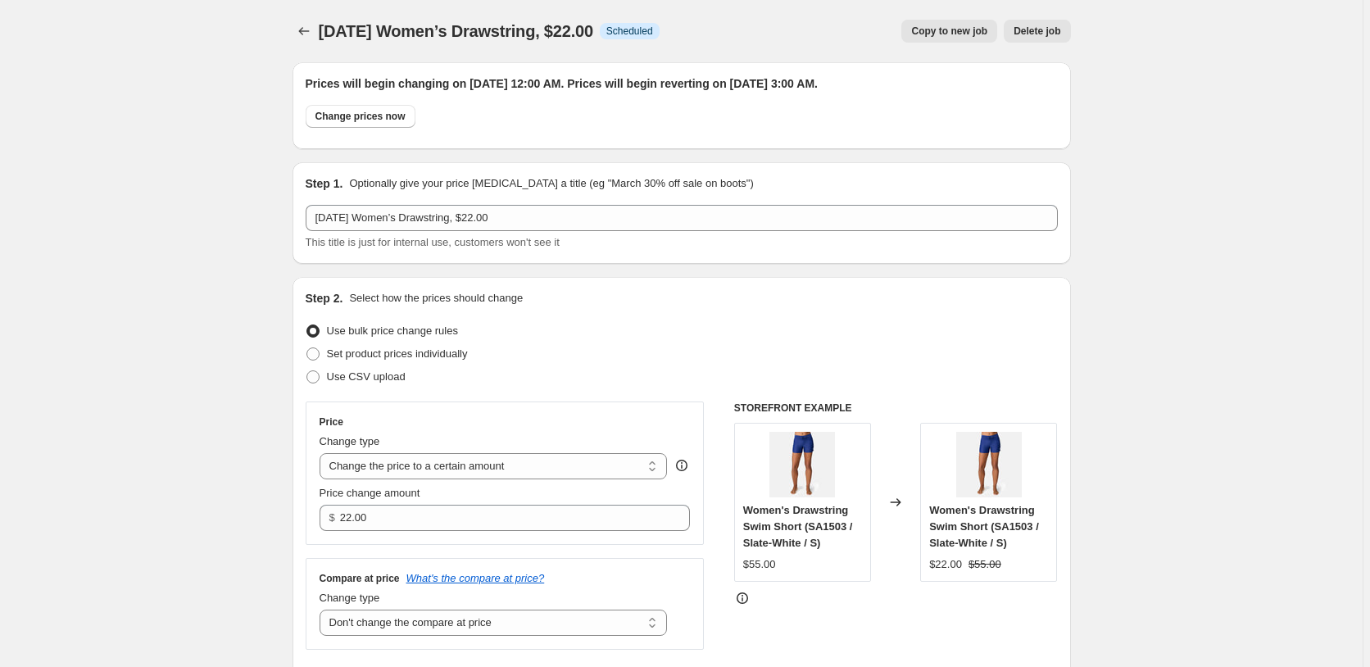
click at [976, 27] on span "Copy to new job" at bounding box center [949, 31] width 76 height 13
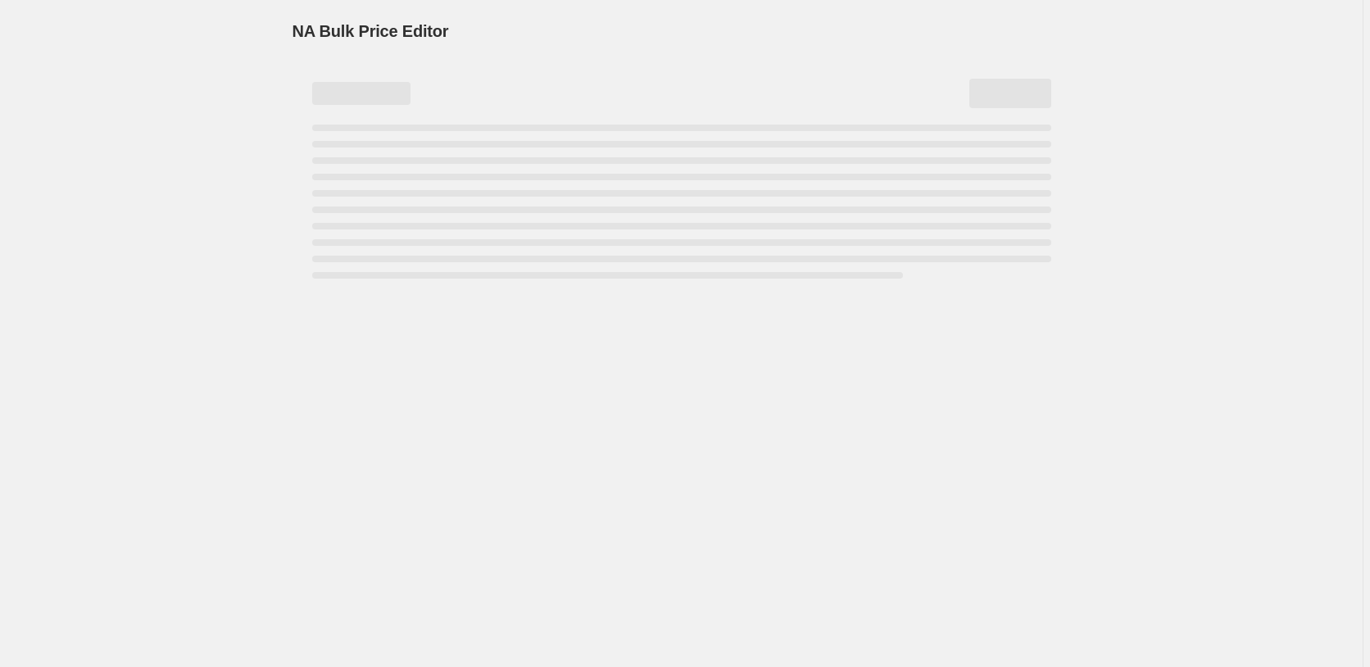
select select "no_change"
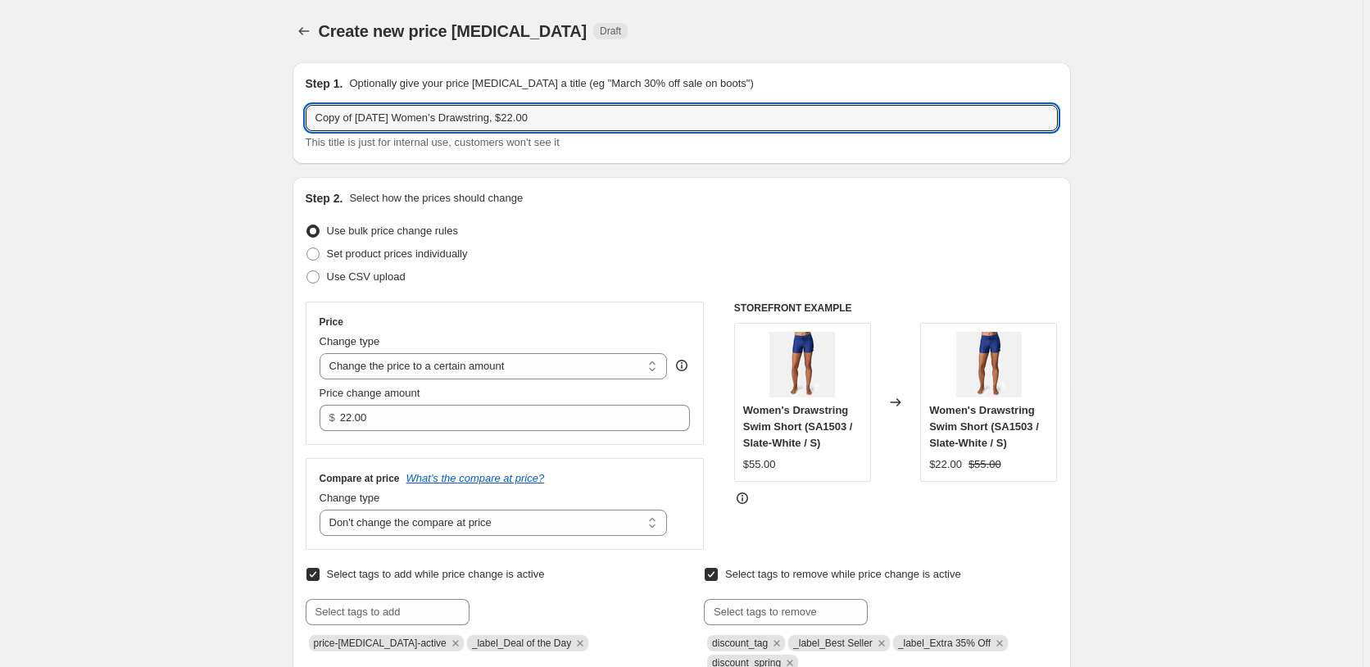
drag, startPoint x: 361, startPoint y: 116, endPoint x: 212, endPoint y: 120, distance: 148.4
click at [306, 120] on input "Copy of Sun 8/17 Women’s Drawstring, $22.00" at bounding box center [682, 118] width 752 height 26
drag, startPoint x: 355, startPoint y: 118, endPoint x: 365, endPoint y: 121, distance: 10.4
click at [365, 121] on input "Sun 8/17 Women’s Drawstring, $22.00" at bounding box center [682, 118] width 752 height 26
type input "Sun 8/24 Women’s Drawstring, $22.00"
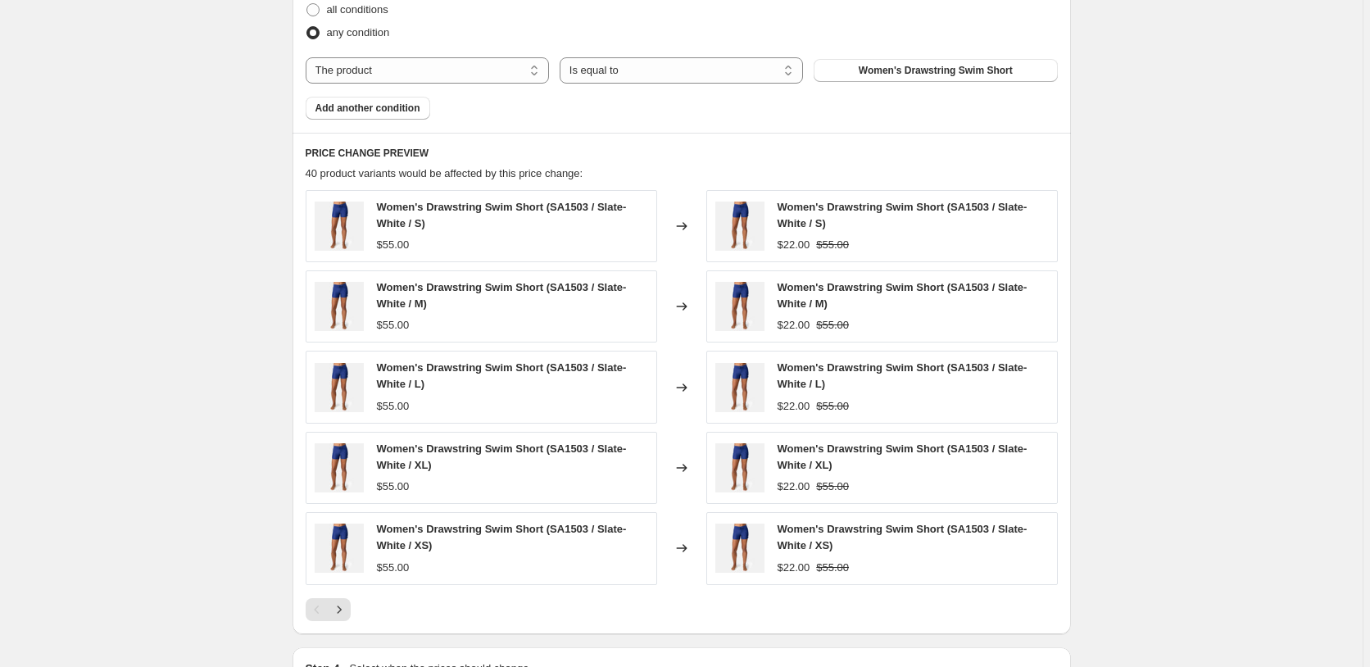
scroll to position [1141, 0]
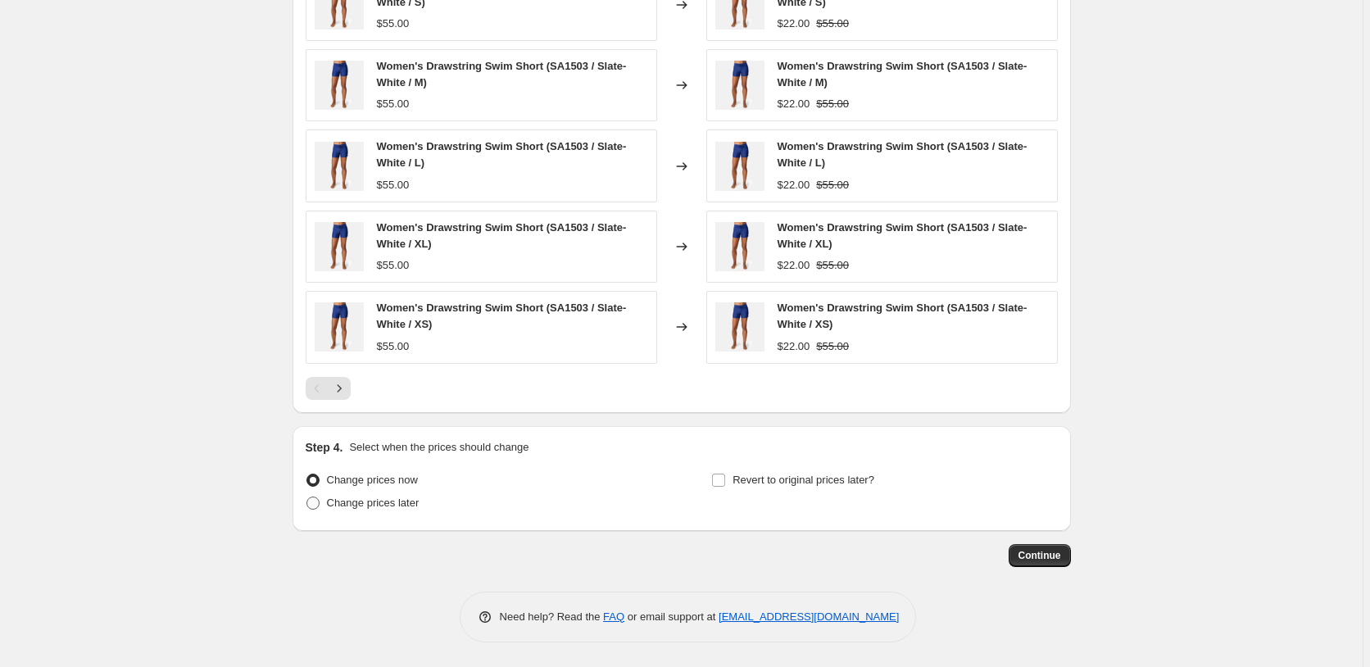
click at [410, 512] on label "Change prices later" at bounding box center [363, 503] width 114 height 23
click at [307, 497] on input "Change prices later" at bounding box center [306, 497] width 1 height 1
radio input "true"
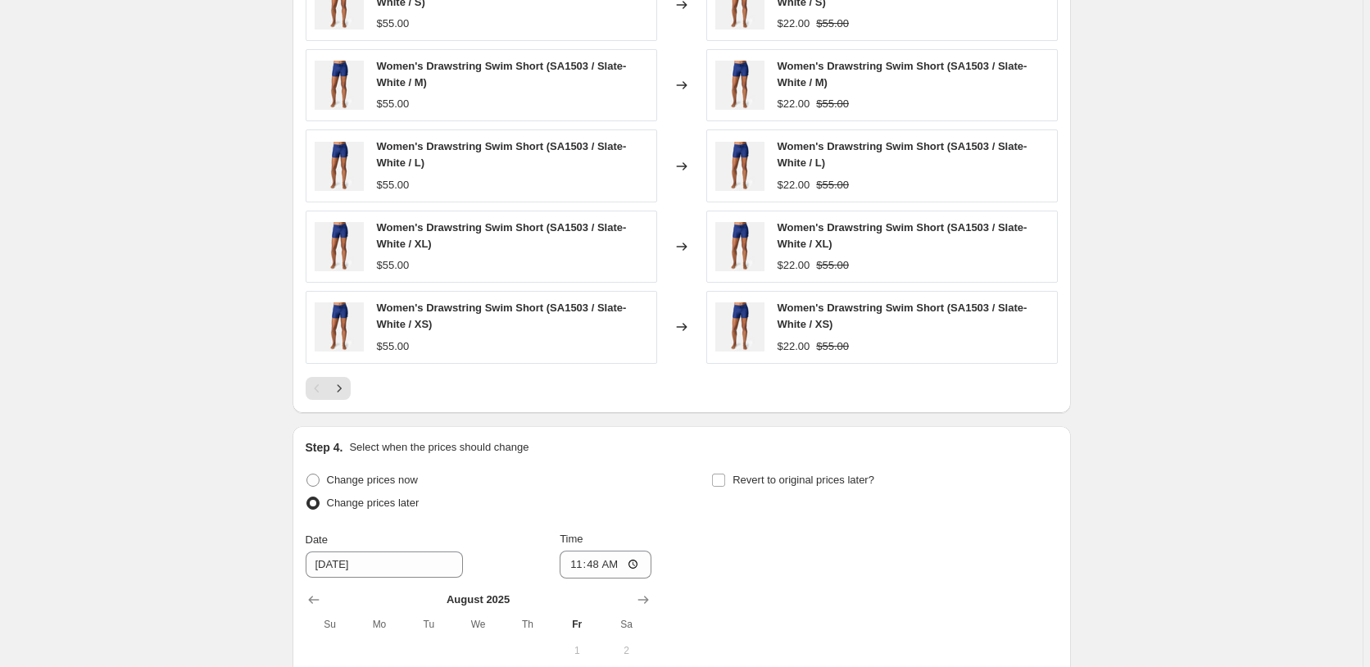
scroll to position [1445, 0]
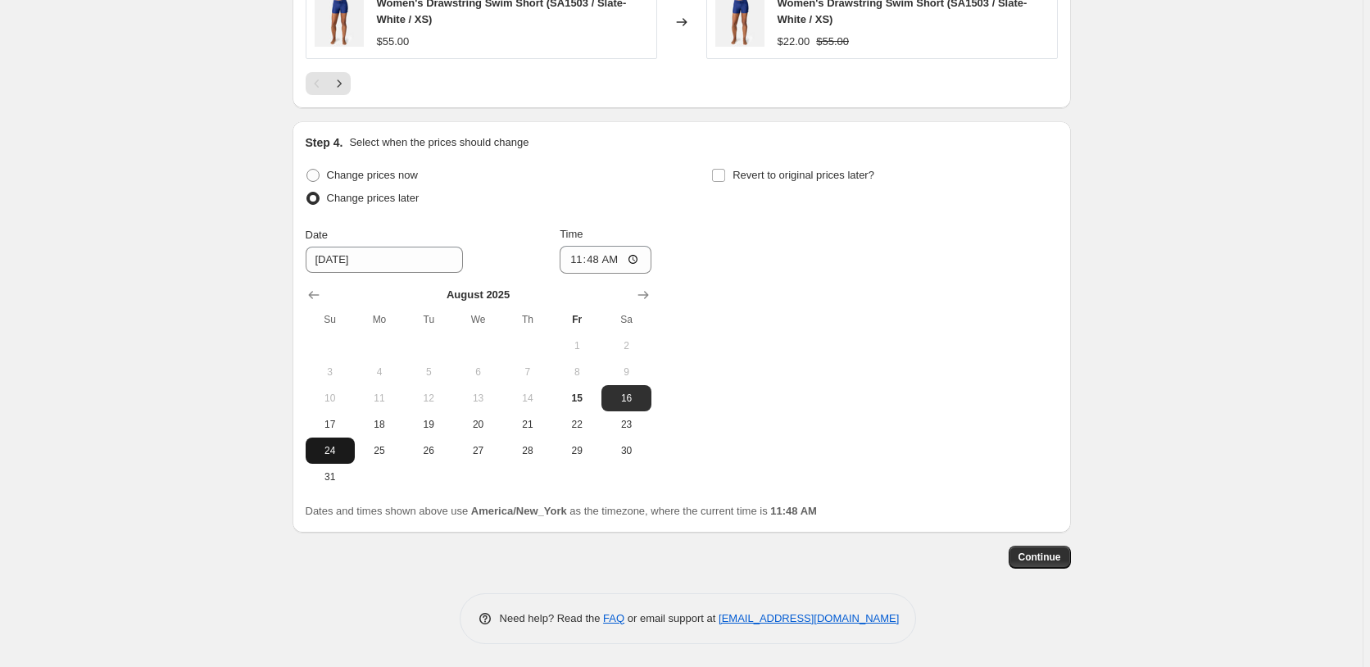
click at [324, 448] on span "24" at bounding box center [330, 450] width 36 height 13
type input "8/24/2025"
click at [591, 255] on input "11:48" at bounding box center [606, 260] width 92 height 28
type input "00:00"
click at [825, 188] on div "Revert to original prices later?" at bounding box center [884, 188] width 346 height 49
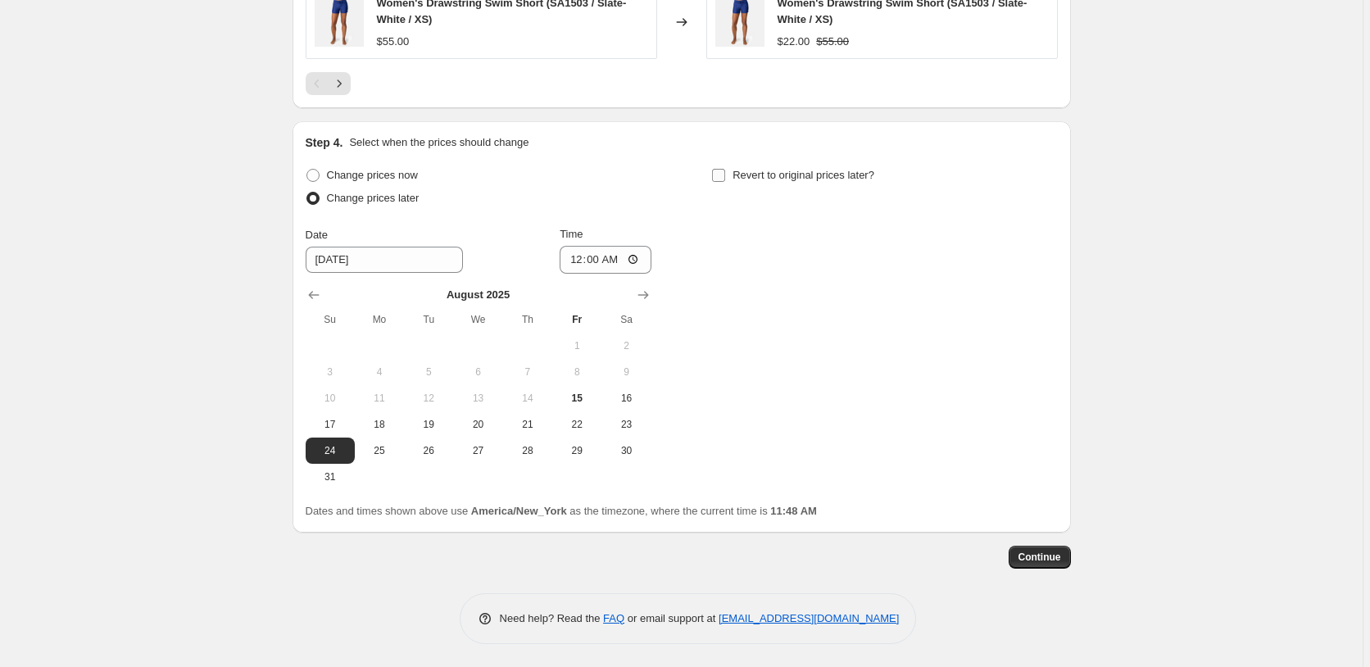
click at [825, 179] on span "Revert to original prices later?" at bounding box center [803, 175] width 142 height 12
click at [725, 179] on input "Revert to original prices later?" at bounding box center [718, 175] width 13 height 13
checkbox input "true"
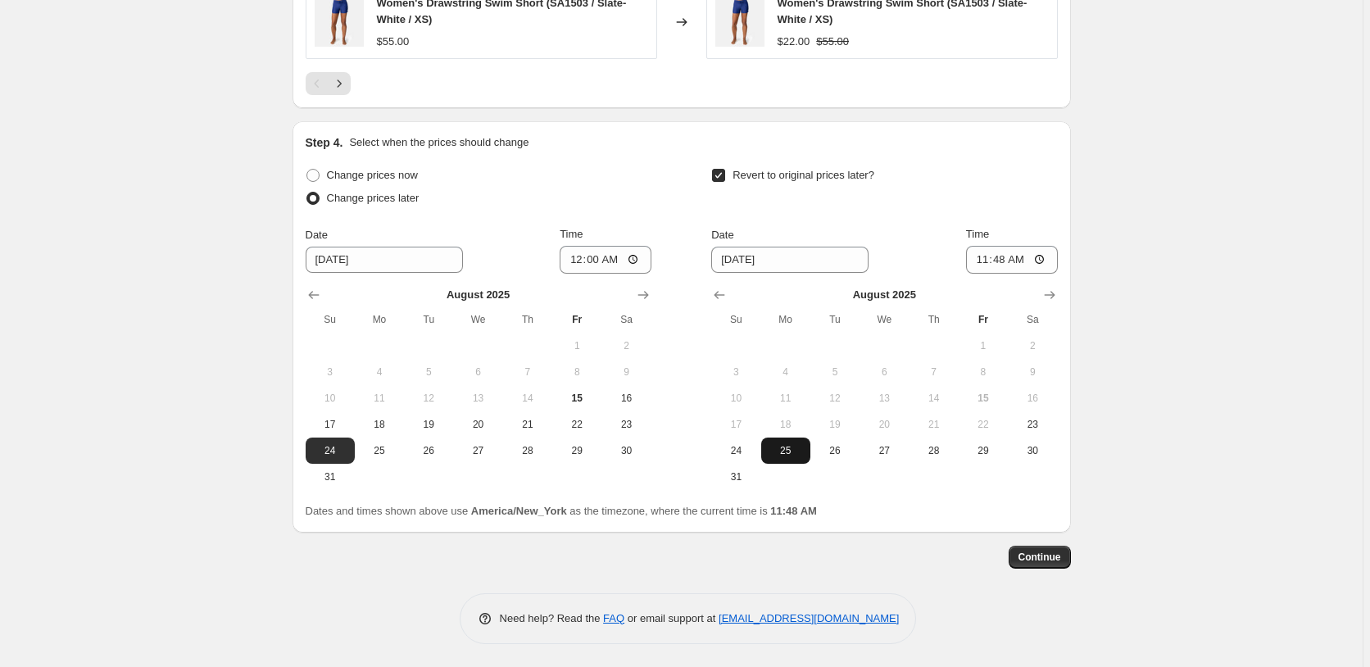
click at [788, 455] on span "25" at bounding box center [786, 450] width 36 height 13
type input "8/25/2025"
click at [993, 258] on input "11:48" at bounding box center [1012, 260] width 92 height 28
type input "03:00"
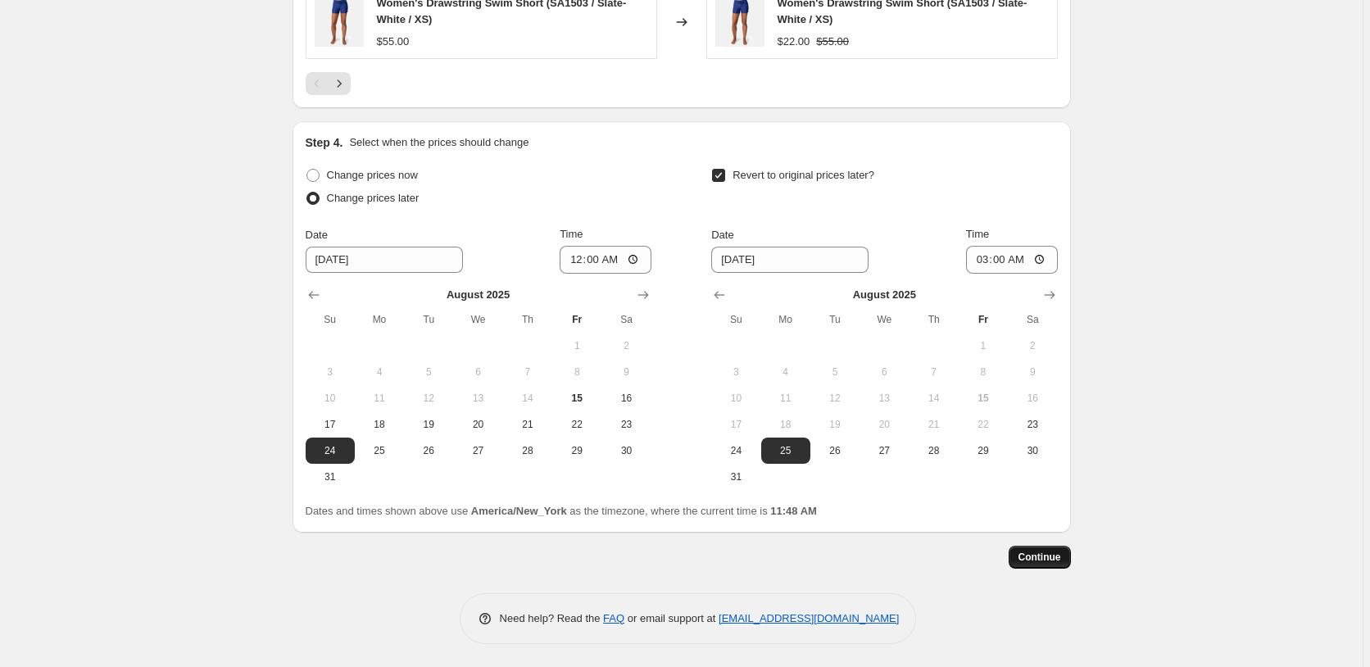
click at [1053, 556] on span "Continue" at bounding box center [1039, 557] width 43 height 13
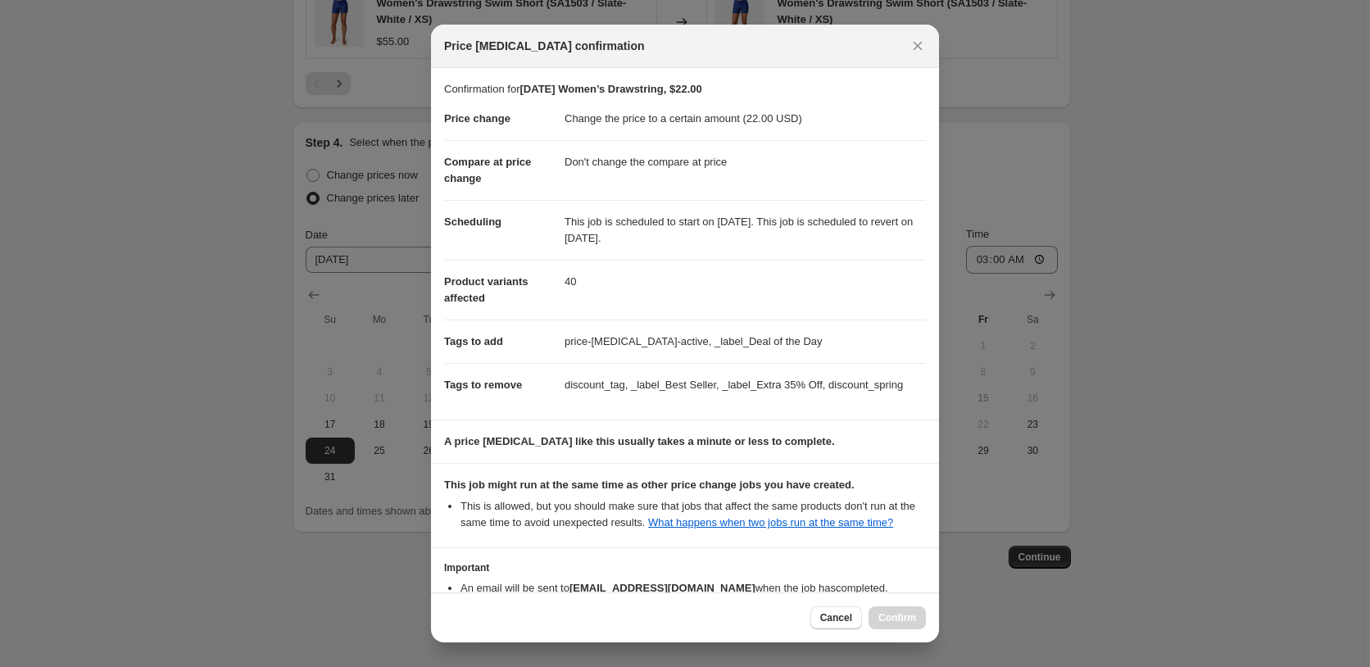
scroll to position [140, 0]
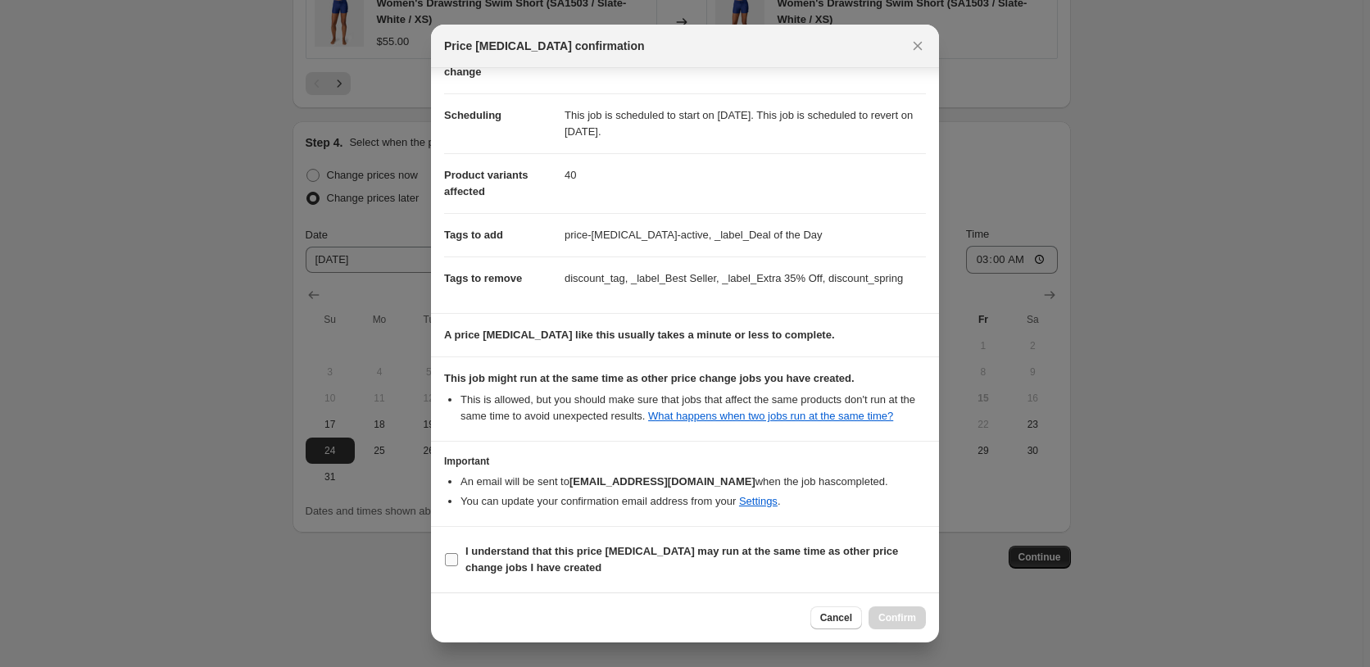
click at [664, 547] on b "I understand that this price change job may run at the same time as other price…" at bounding box center [681, 559] width 433 height 29
click at [458, 553] on input "I understand that this price change job may run at the same time as other price…" at bounding box center [451, 559] width 13 height 13
checkbox input "true"
click at [891, 619] on span "Confirm" at bounding box center [897, 617] width 38 height 13
